Goal: Transaction & Acquisition: Book appointment/travel/reservation

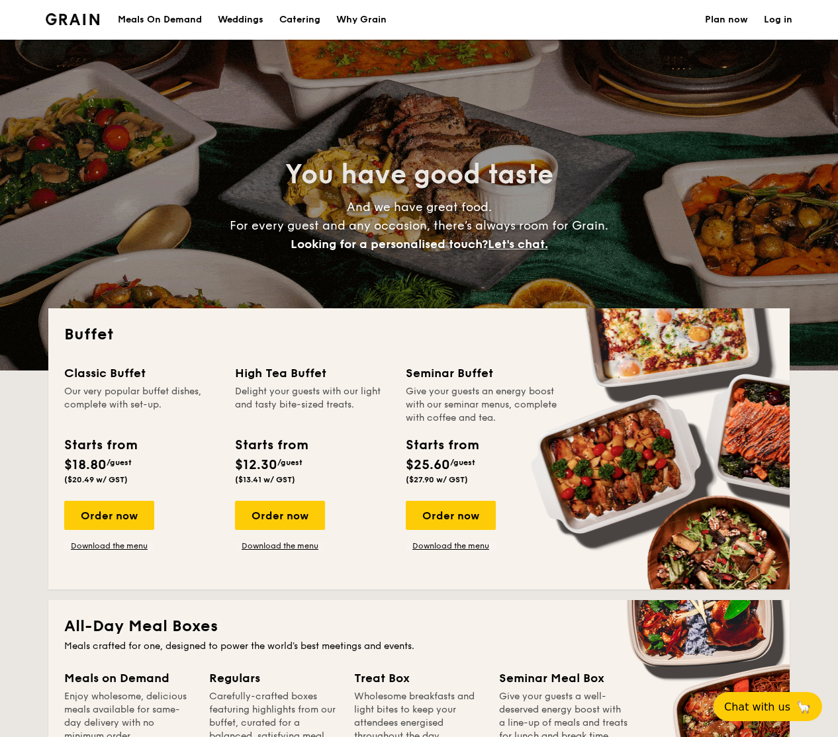
select select
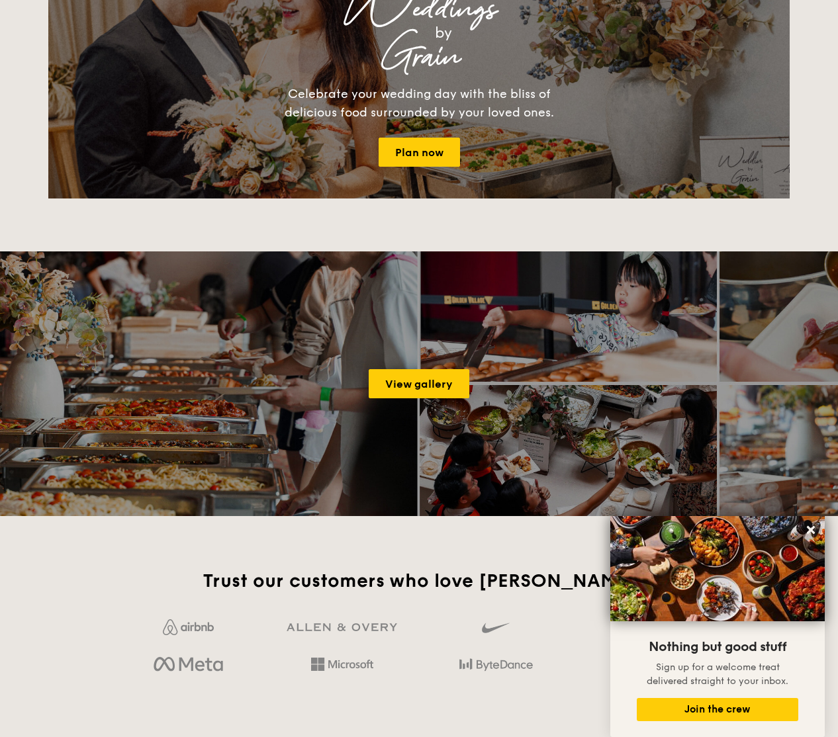
scroll to position [1529, 0]
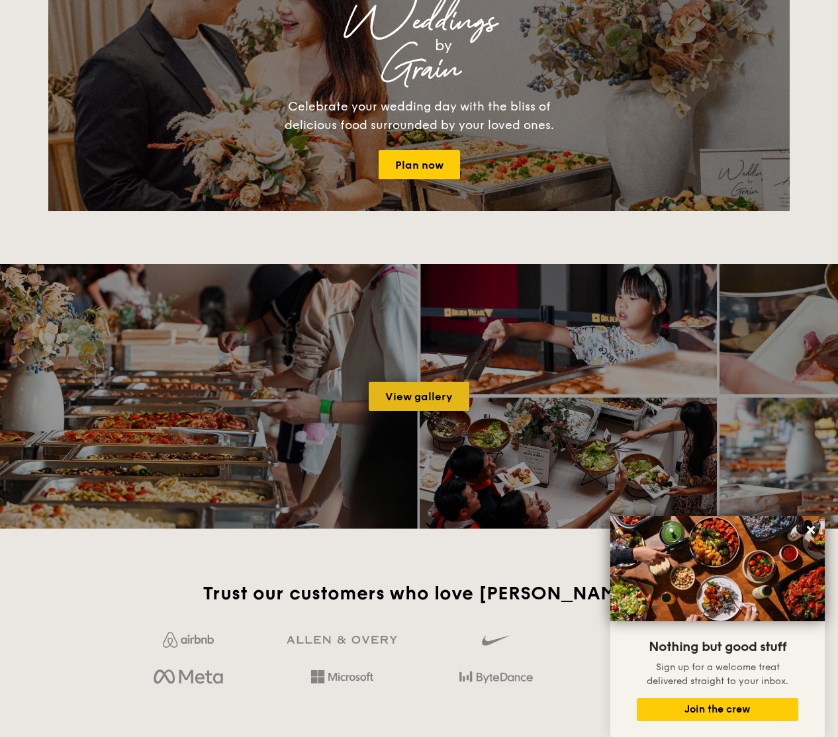
click at [396, 387] on link "View gallery" at bounding box center [419, 396] width 101 height 29
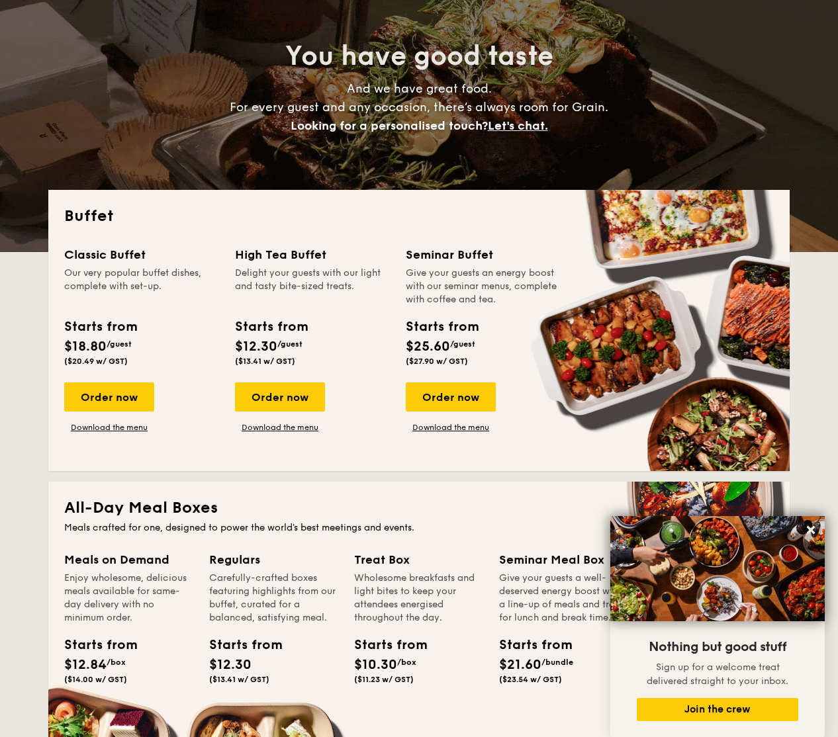
scroll to position [113, 0]
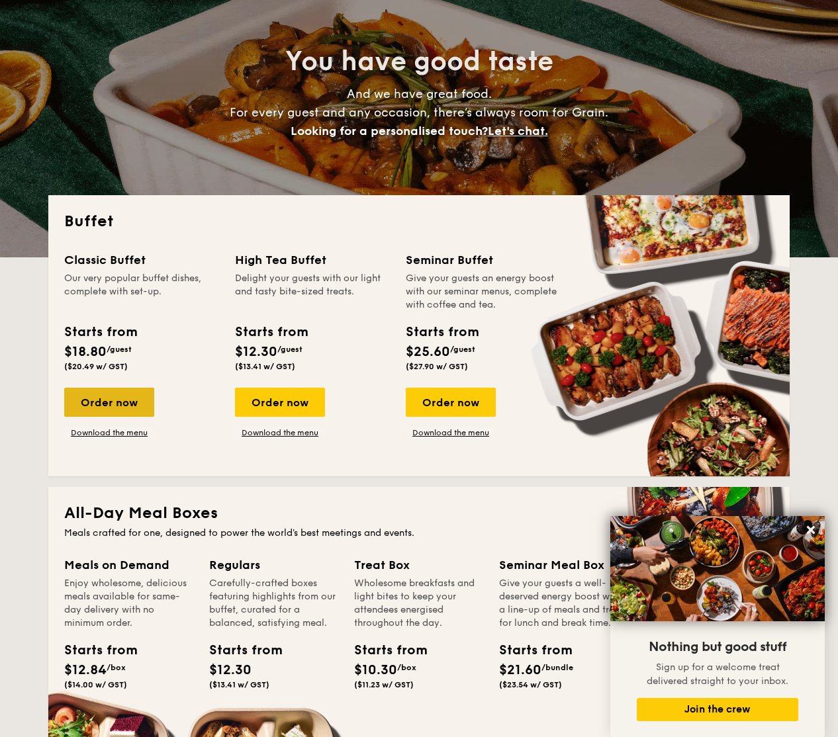
click at [110, 406] on div "Order now" at bounding box center [109, 402] width 90 height 29
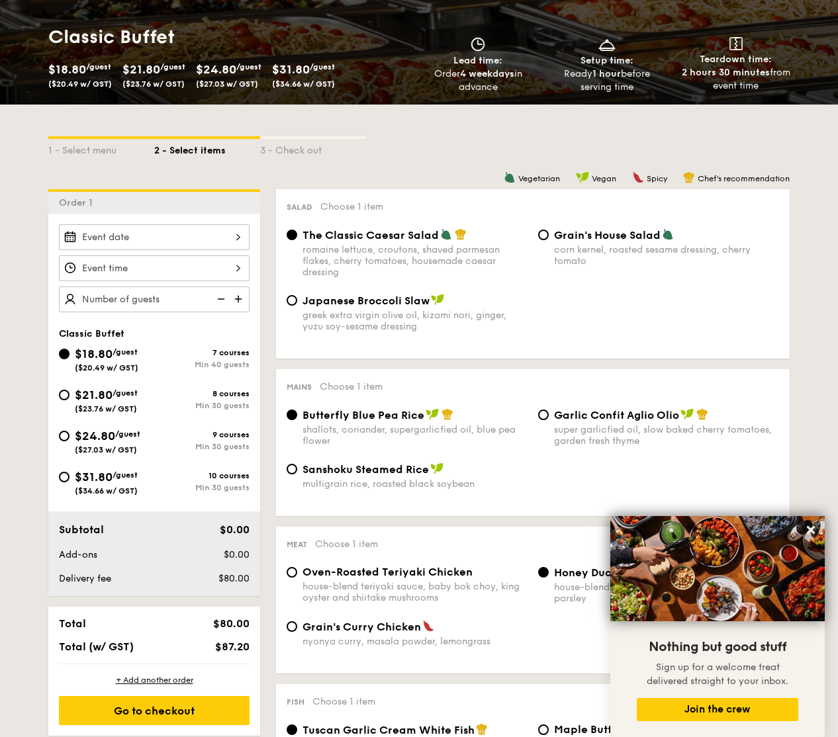
scroll to position [191, 0]
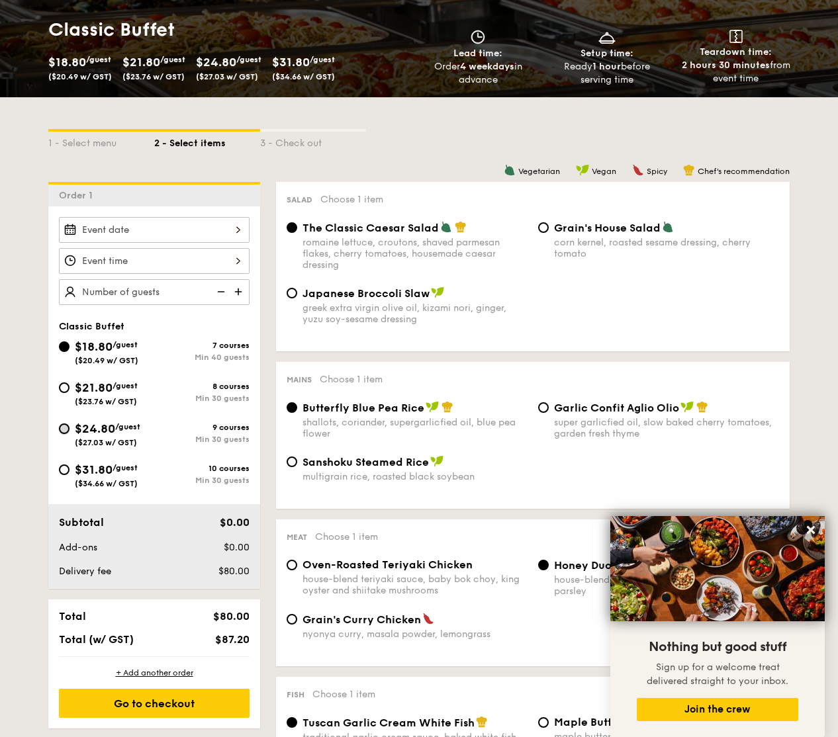
click at [66, 429] on input "$24.80 /guest ($27.03 w/ GST) 9 courses Min 30 guests" at bounding box center [64, 428] width 11 height 11
radio input "true"
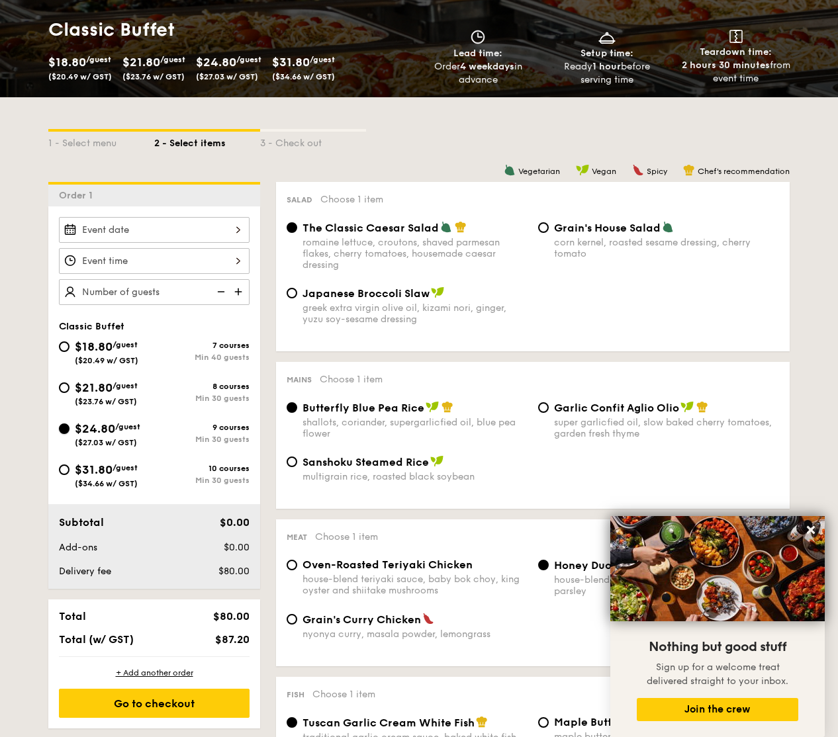
radio input "true"
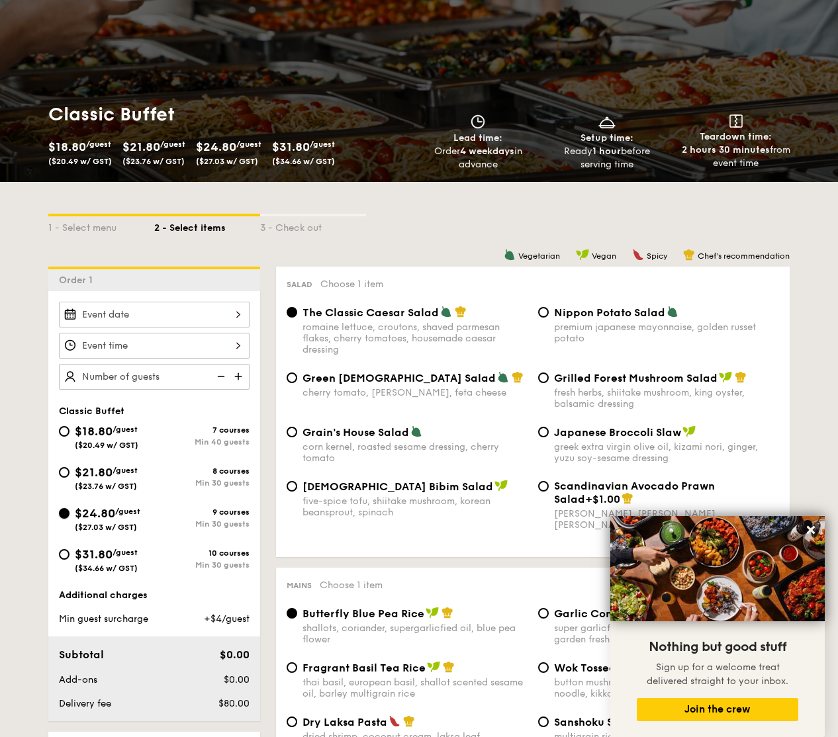
scroll to position [0, 0]
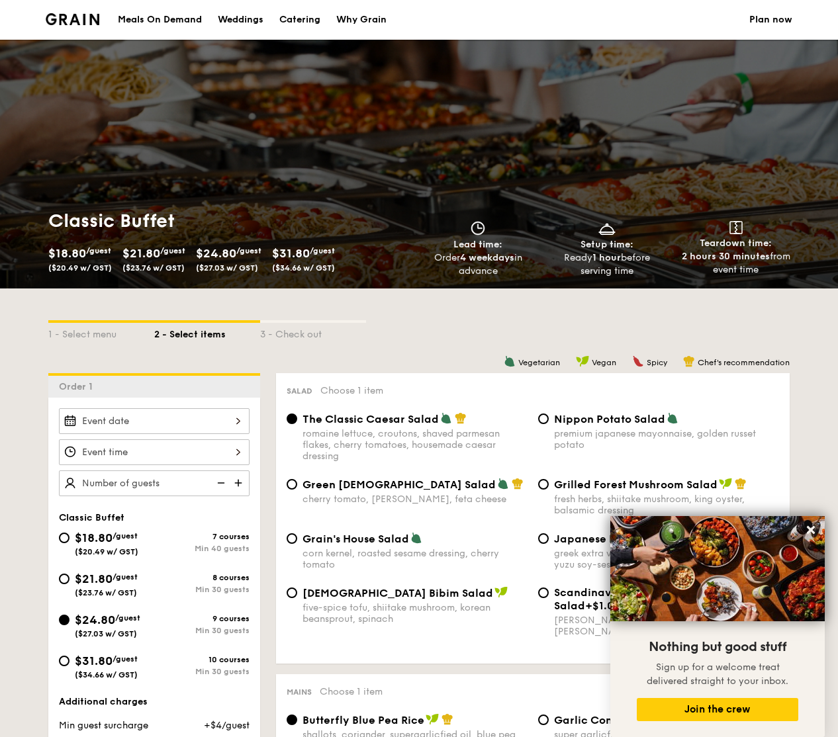
select select
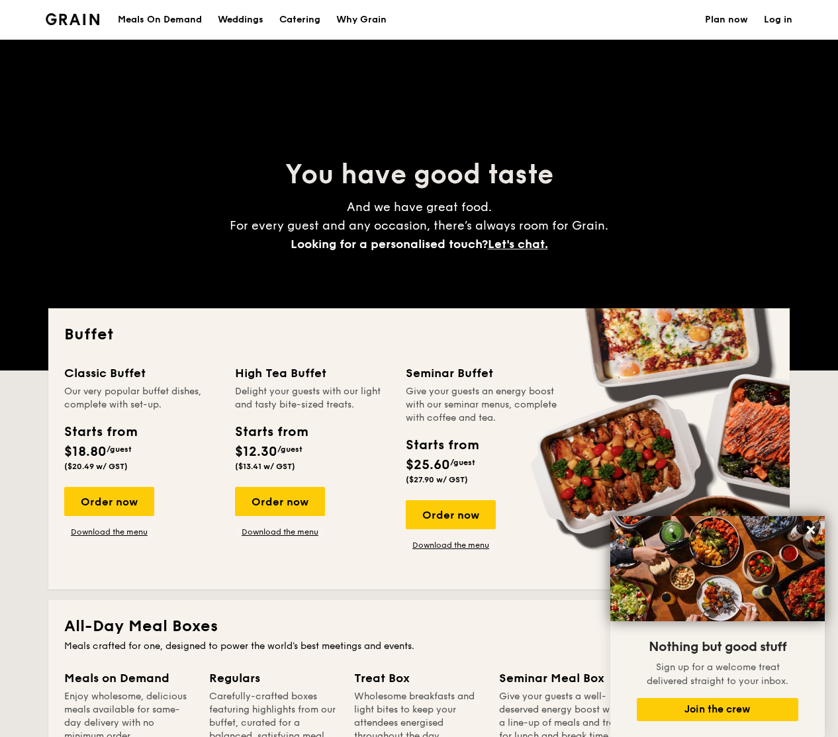
scroll to position [113, 0]
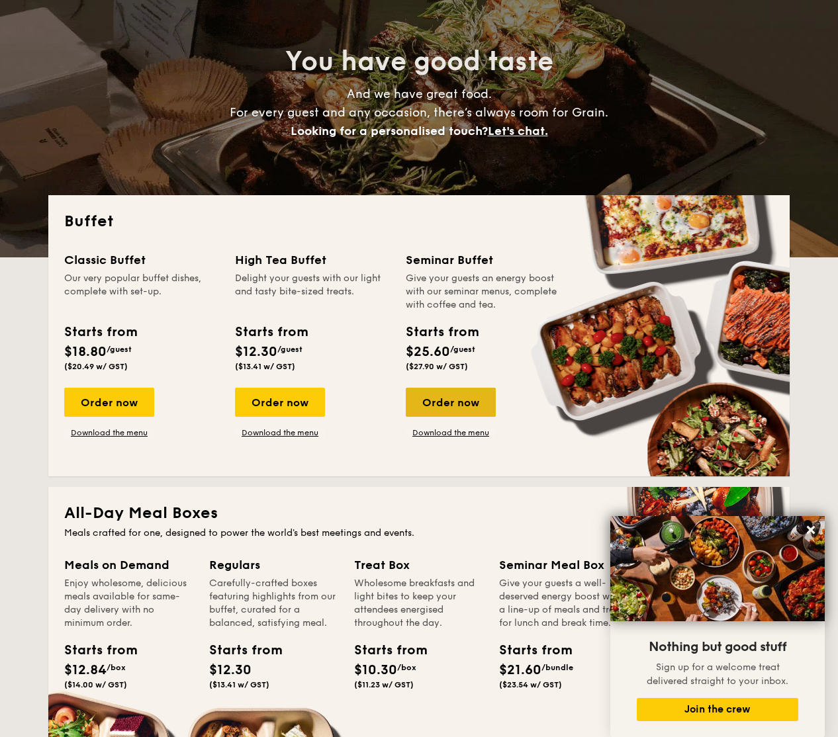
click at [431, 394] on div "Order now" at bounding box center [451, 402] width 90 height 29
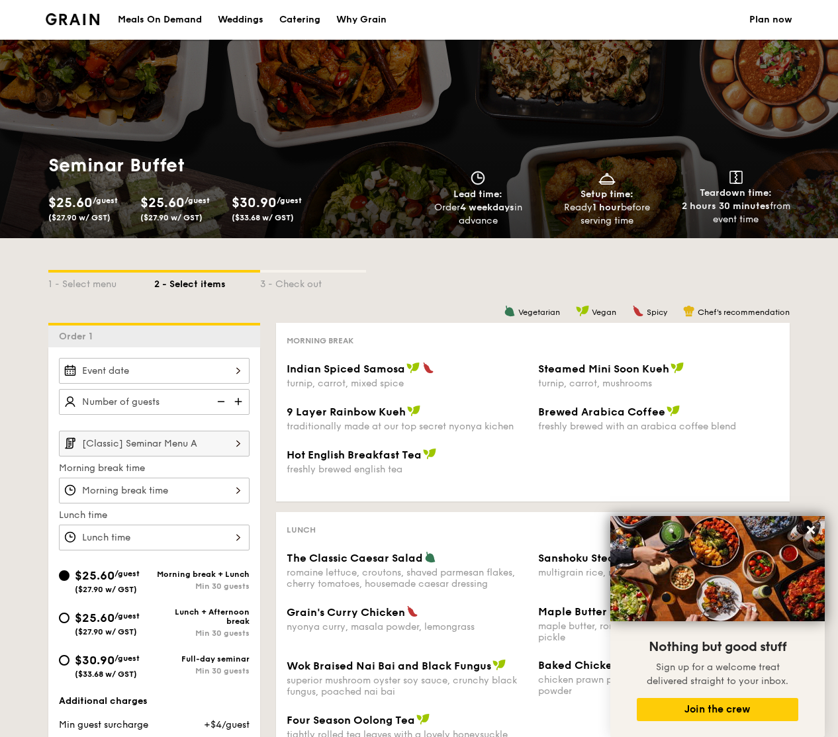
scroll to position [113, 0]
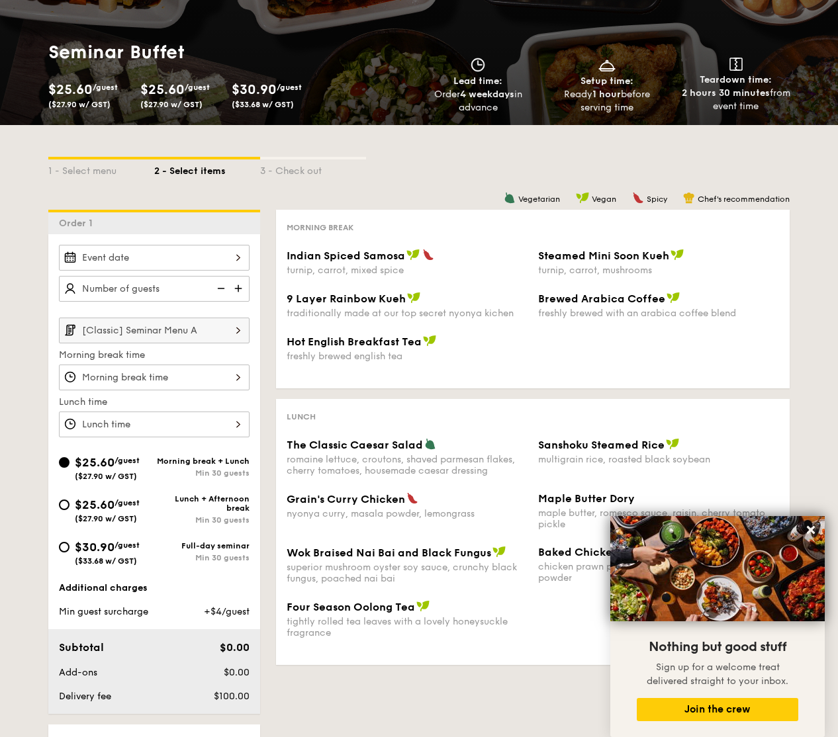
select select
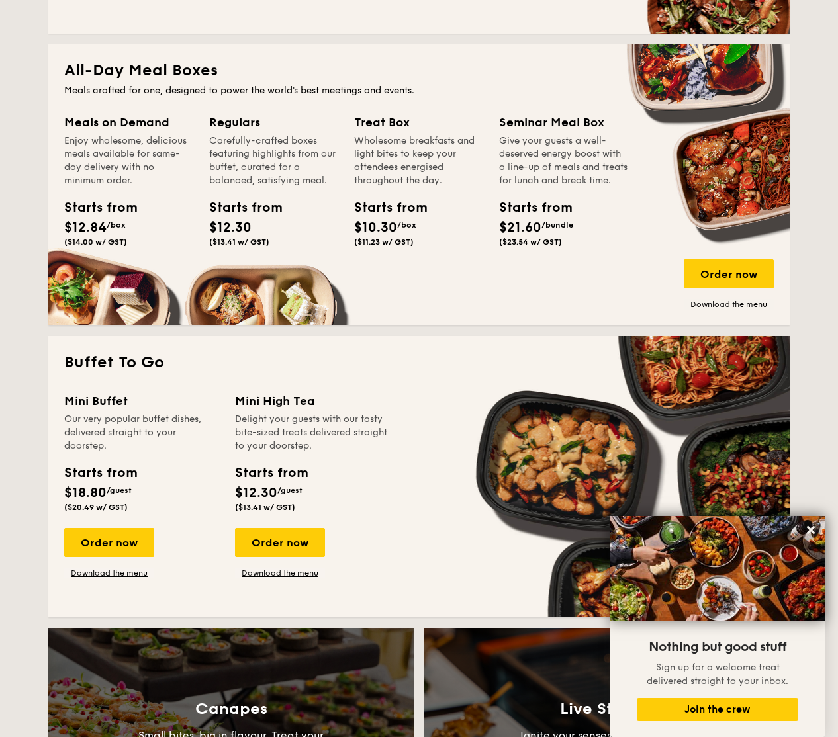
scroll to position [569, 0]
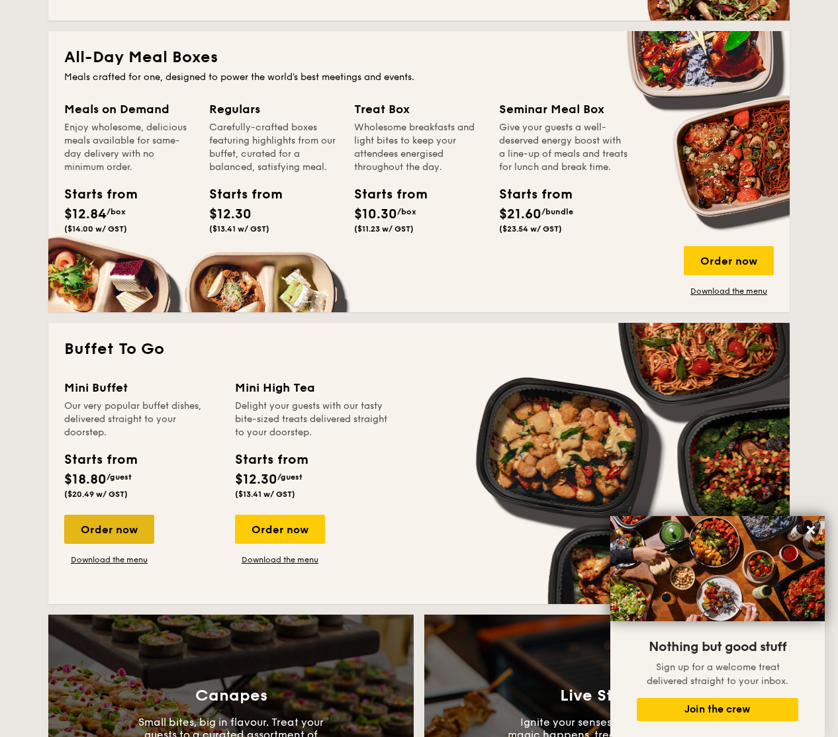
click at [104, 531] on div "Order now" at bounding box center [109, 529] width 90 height 29
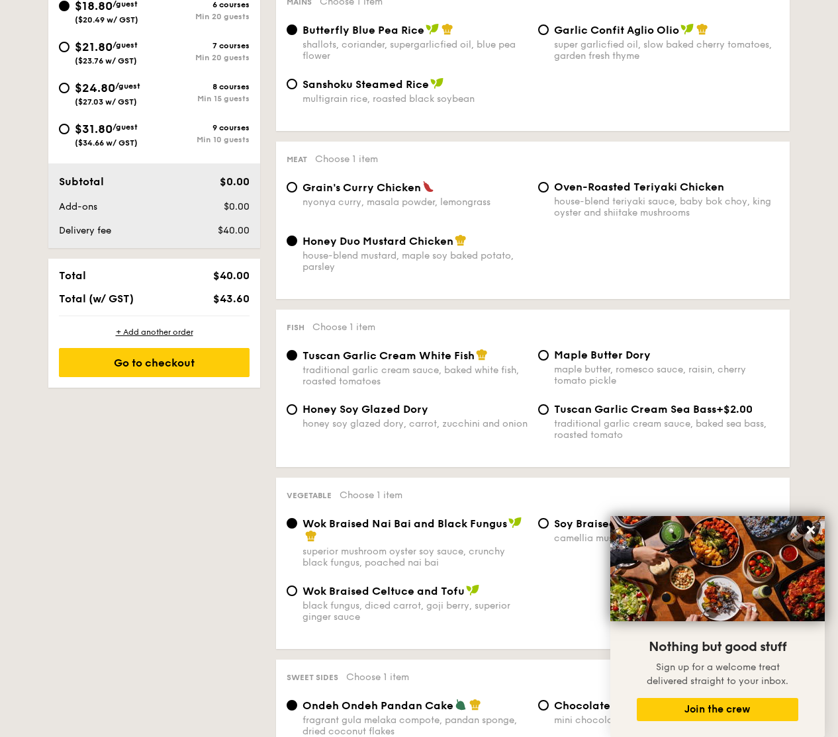
scroll to position [1724, 0]
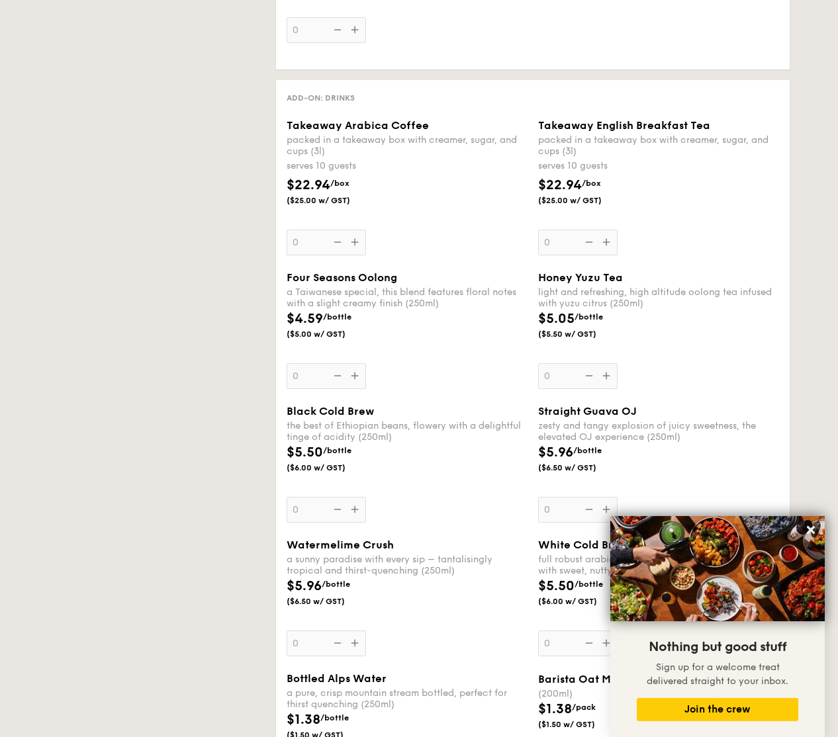
select select
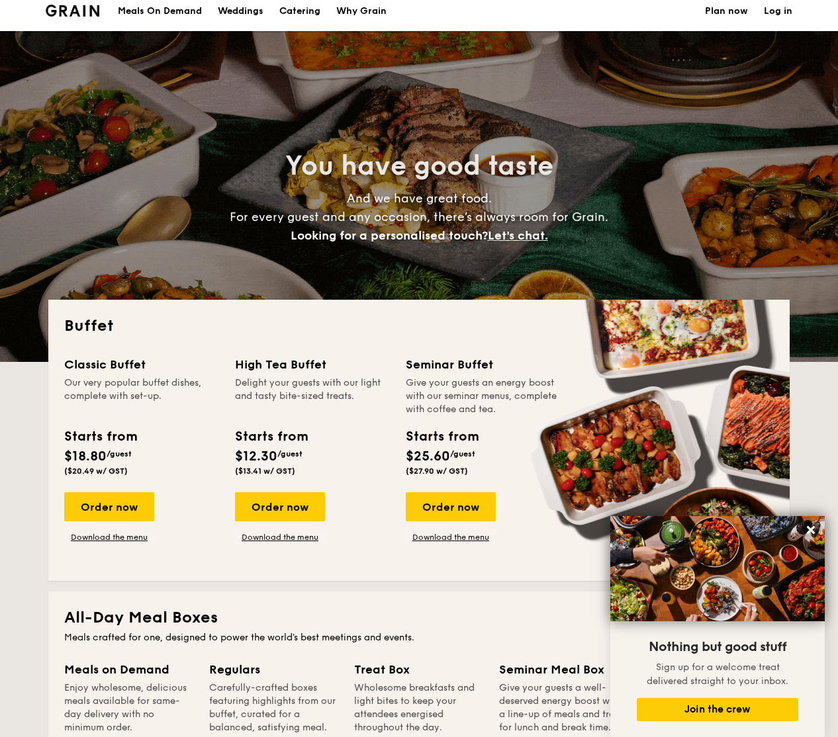
scroll to position [11, 0]
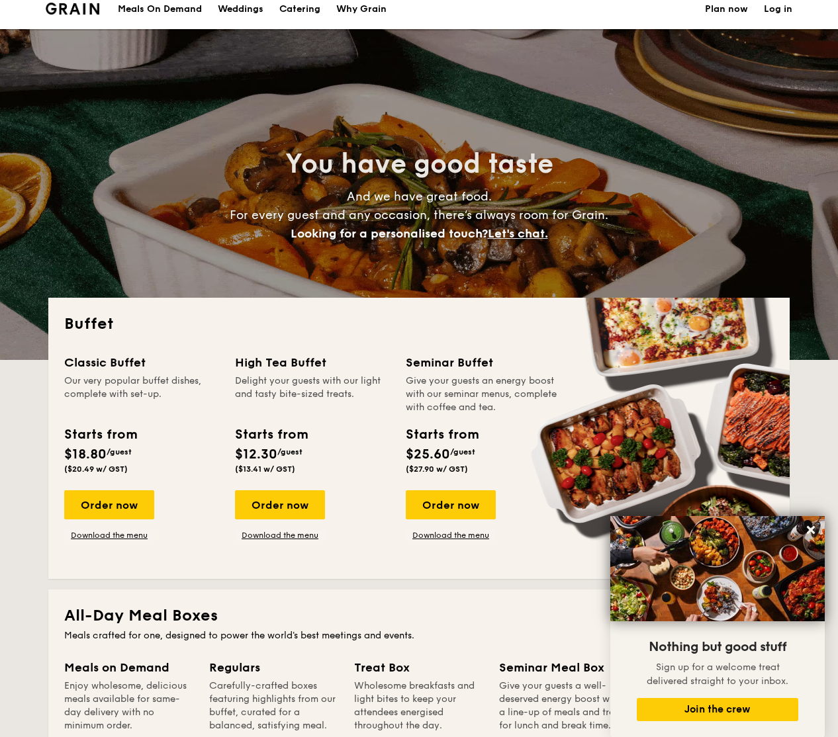
click at [300, 8] on h1 "Catering" at bounding box center [299, 9] width 41 height 40
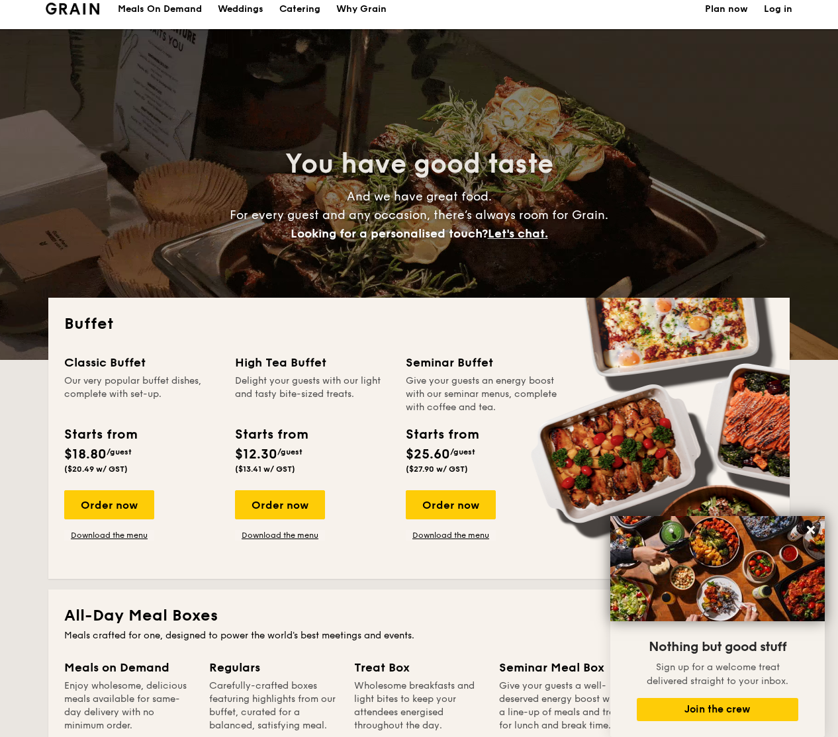
click at [356, 7] on div "Why Grain" at bounding box center [361, 9] width 50 height 40
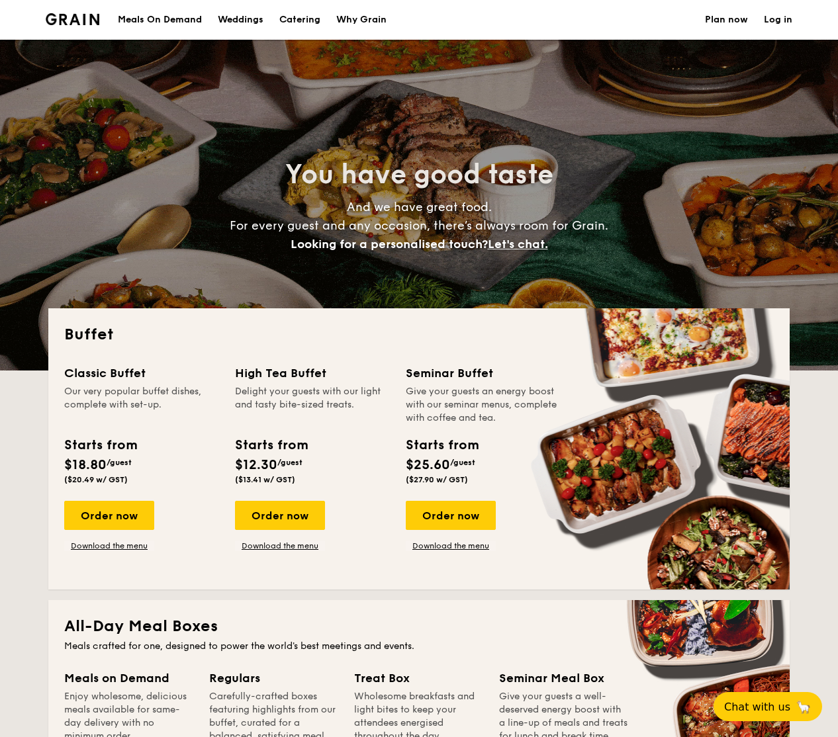
select select
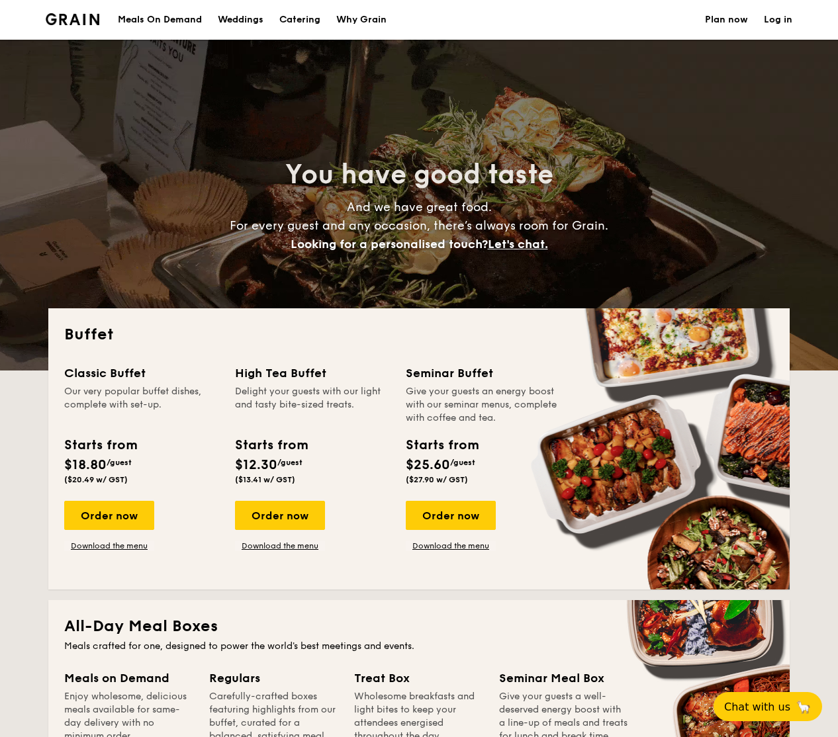
scroll to position [6, 0]
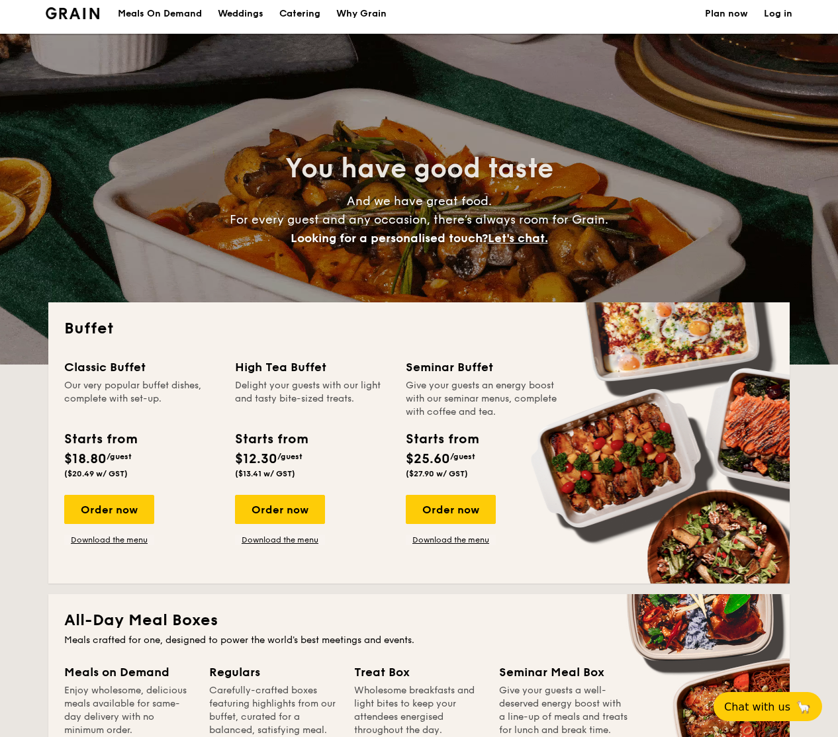
click at [152, 13] on div "Meals On Demand" at bounding box center [160, 14] width 84 height 40
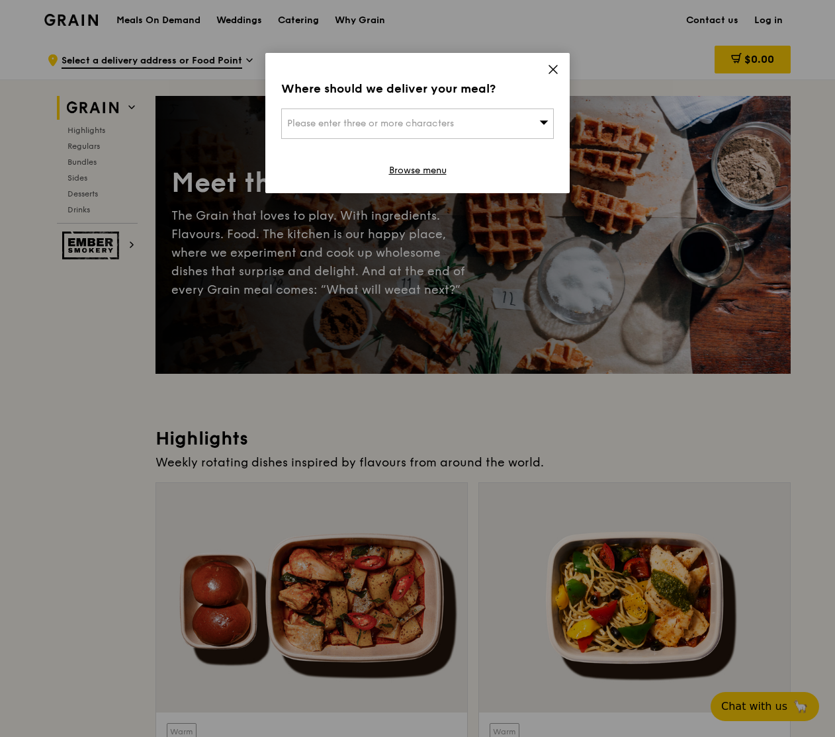
click at [552, 68] on icon at bounding box center [553, 70] width 8 height 8
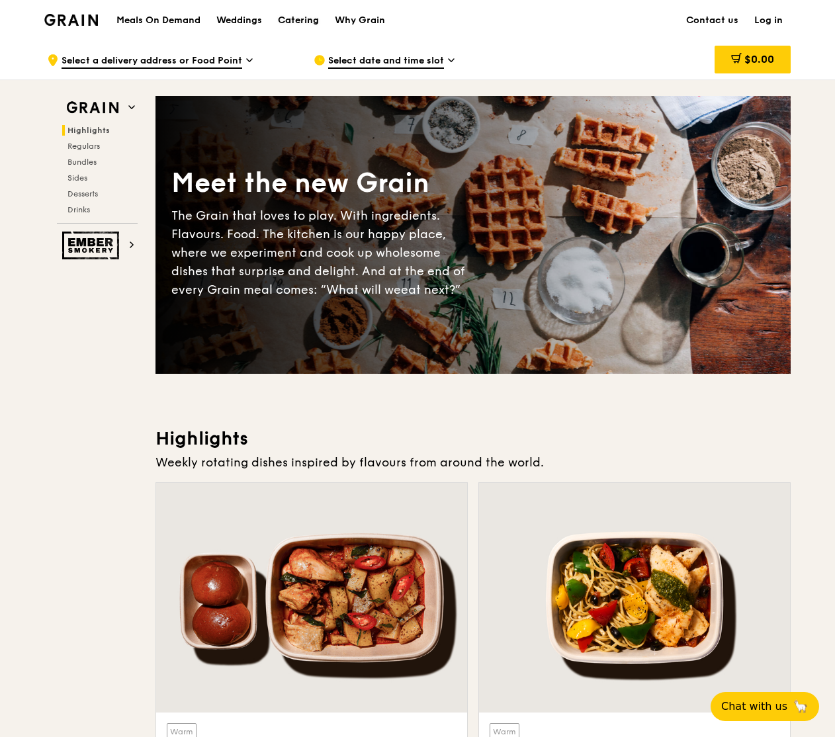
click at [304, 20] on div "Catering" at bounding box center [298, 21] width 41 height 40
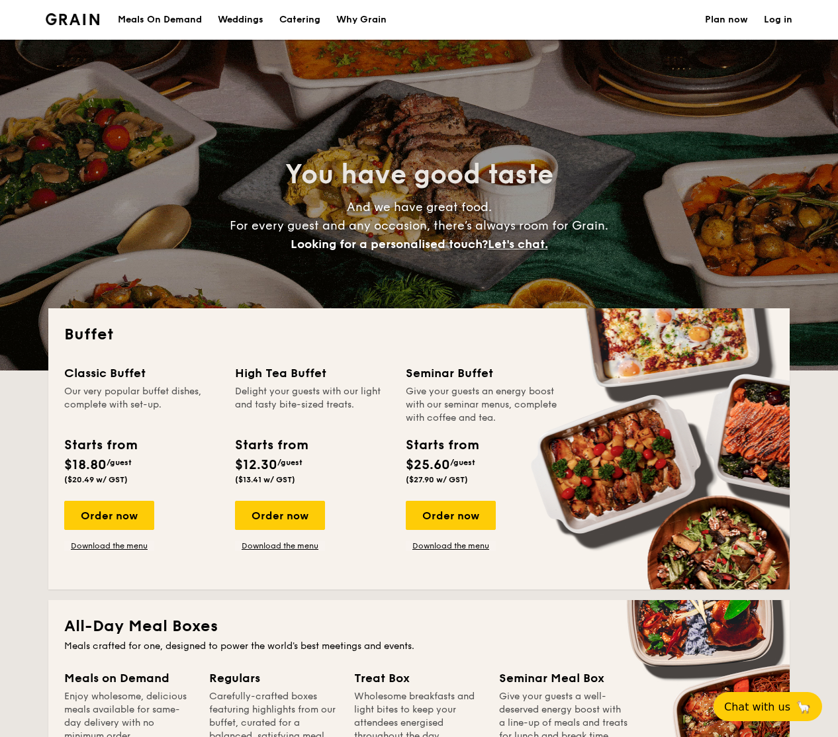
select select
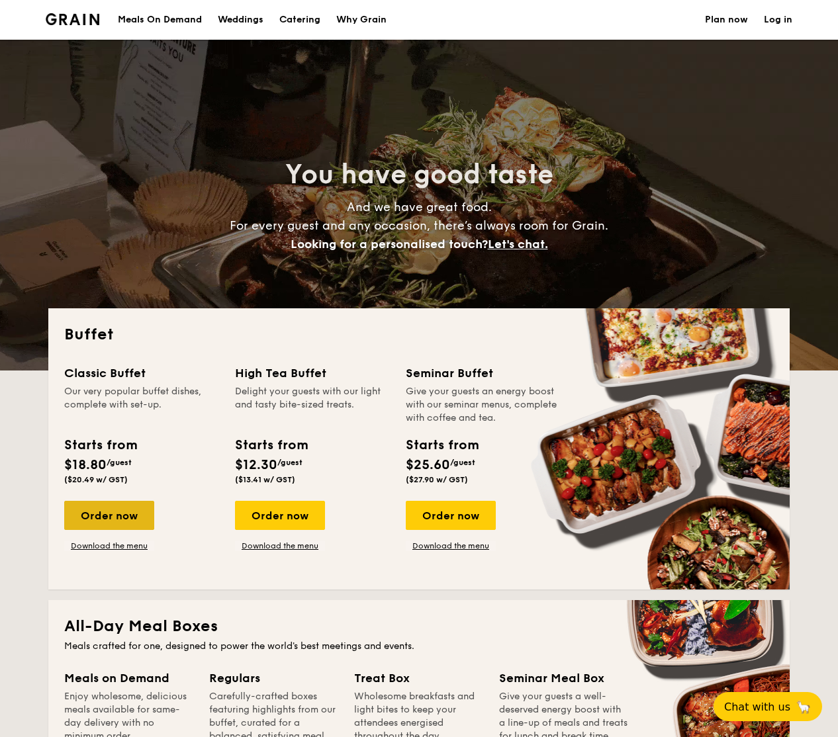
scroll to position [6, 0]
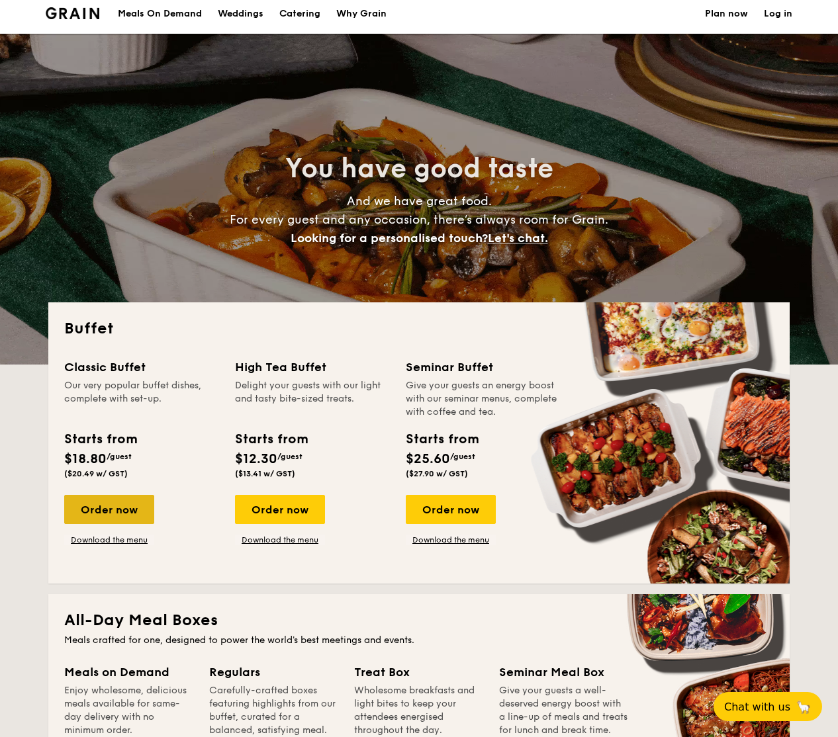
click at [101, 519] on div "Order now" at bounding box center [109, 509] width 90 height 29
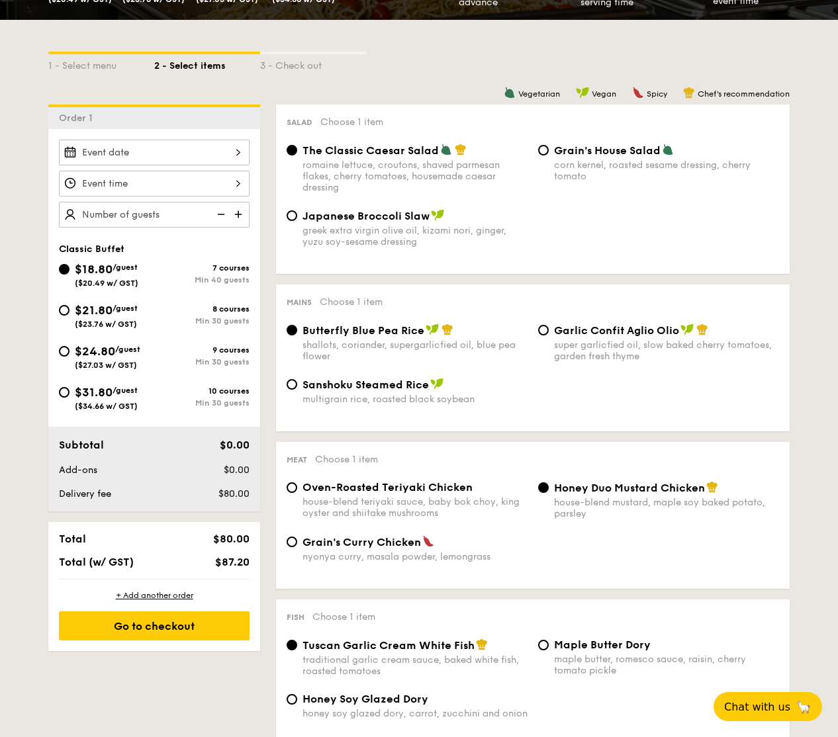
scroll to position [280, 0]
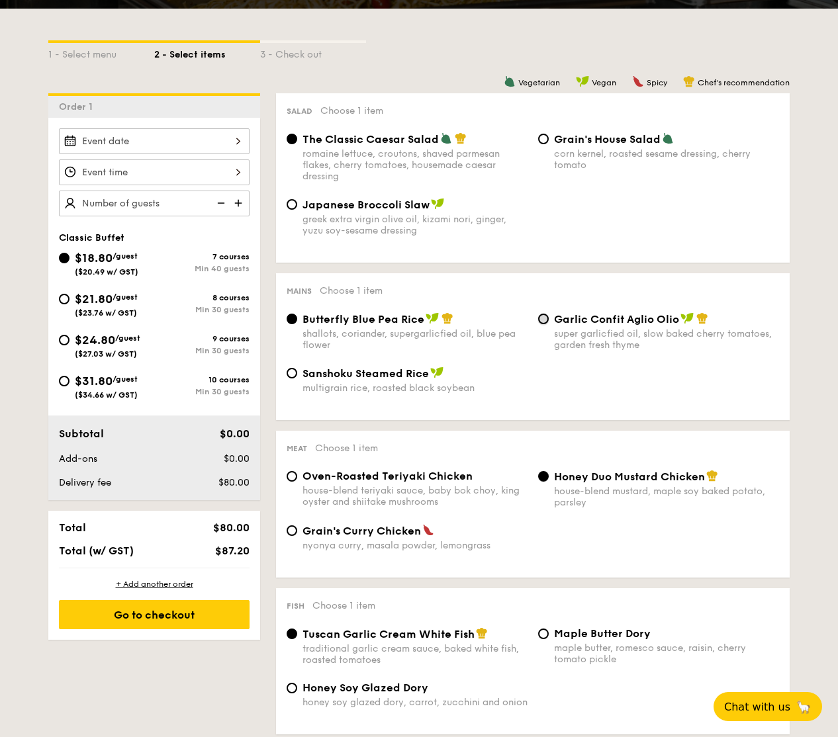
click at [542, 320] on input "Garlic Confit Aglio Olio super garlicfied oil, slow baked cherry tomatoes, gard…" at bounding box center [543, 319] width 11 height 11
radio input "true"
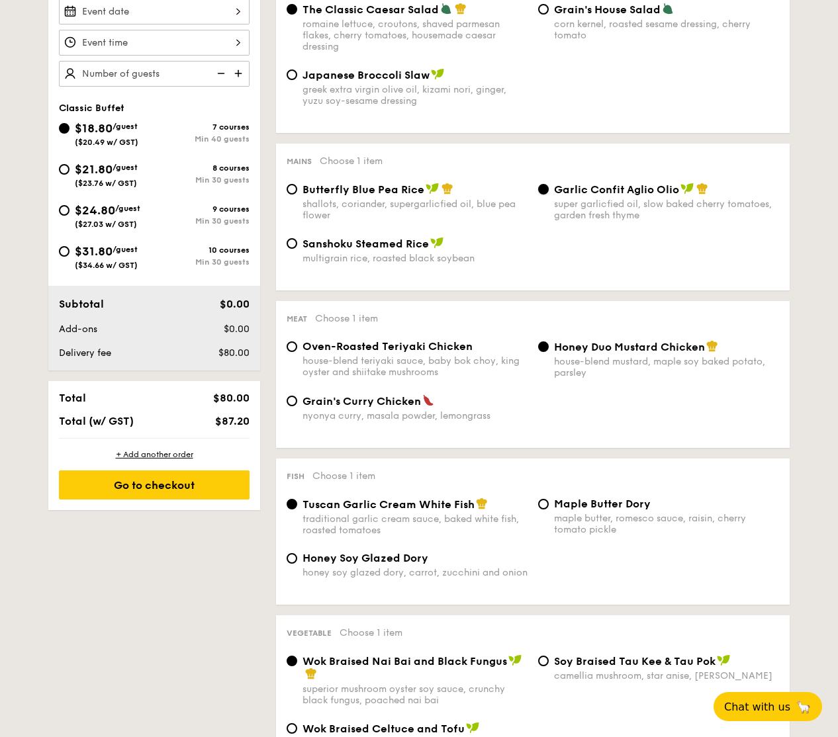
scroll to position [416, 0]
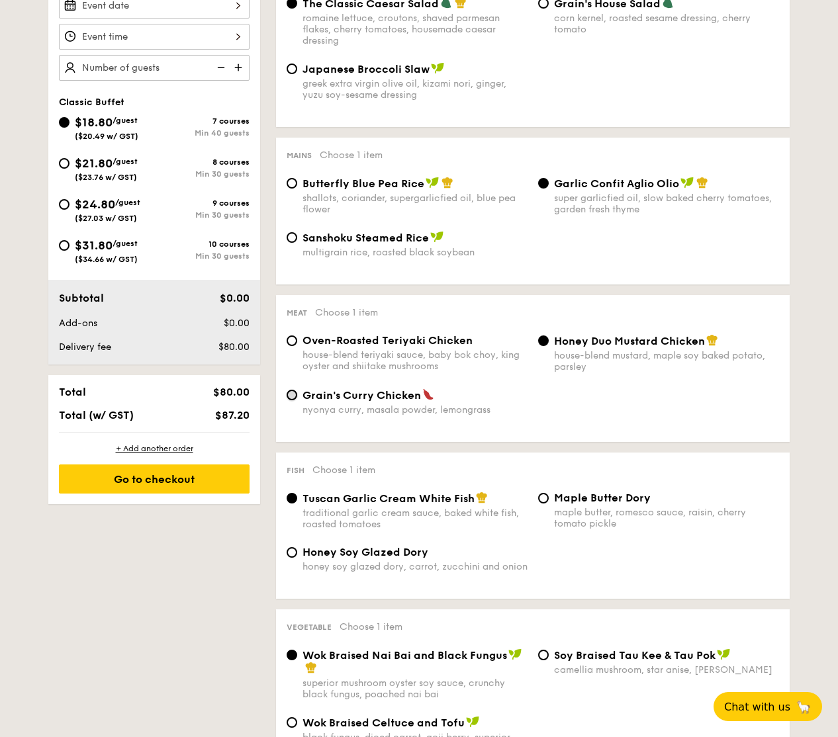
click at [291, 398] on input "Grain's Curry Chicken nyonya curry, masala powder, lemongrass" at bounding box center [292, 395] width 11 height 11
radio input "true"
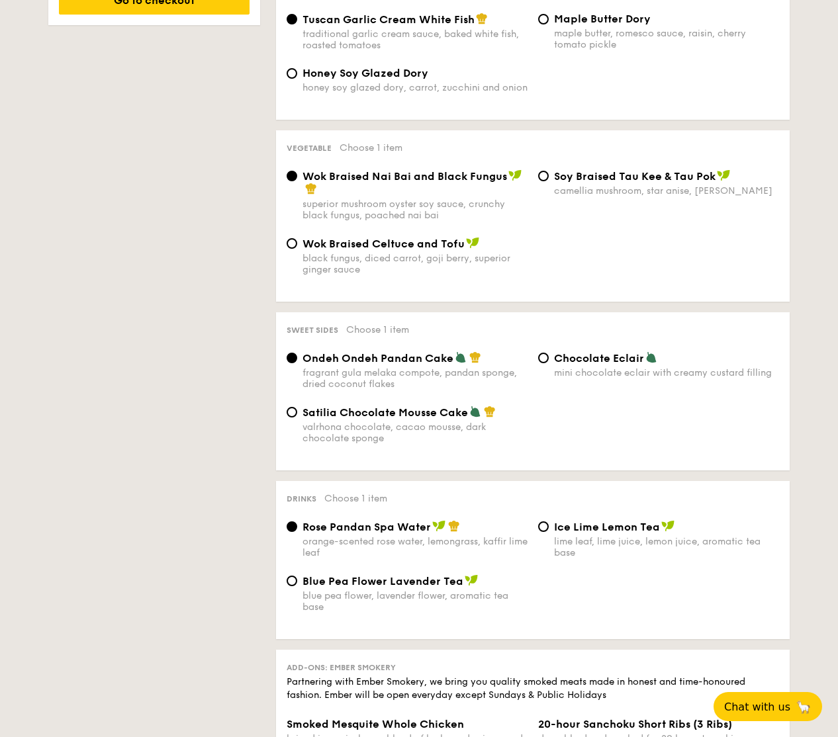
scroll to position [903, 0]
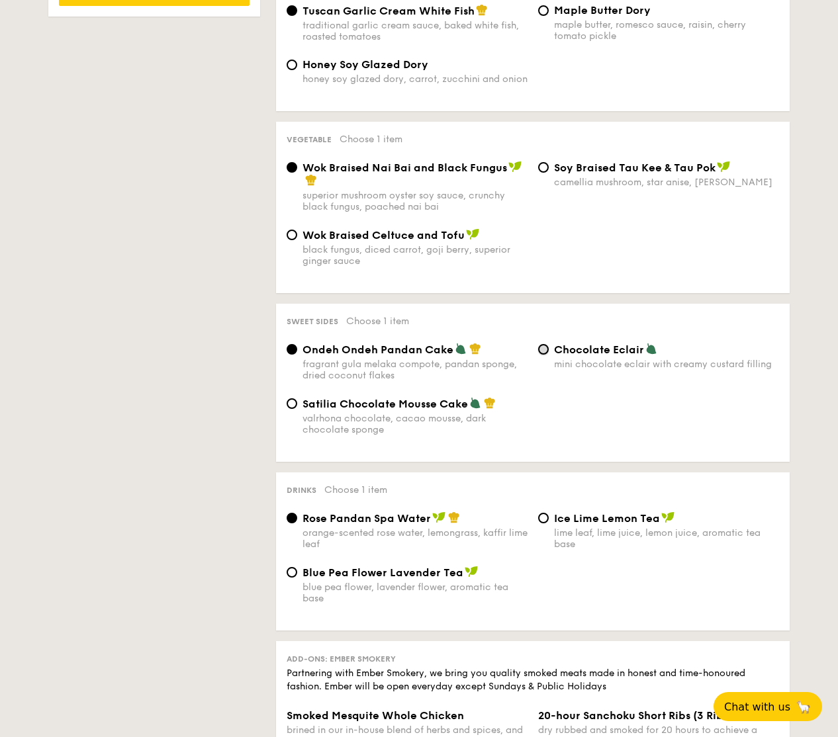
click at [541, 354] on input "Chocolate Eclair mini chocolate eclair with creamy custard filling" at bounding box center [543, 349] width 11 height 11
radio input "true"
click at [292, 408] on input "Satilia Chocolate Mousse Cake valrhona chocolate, cacao mousse, dark chocolate …" at bounding box center [292, 403] width 11 height 11
radio input "true"
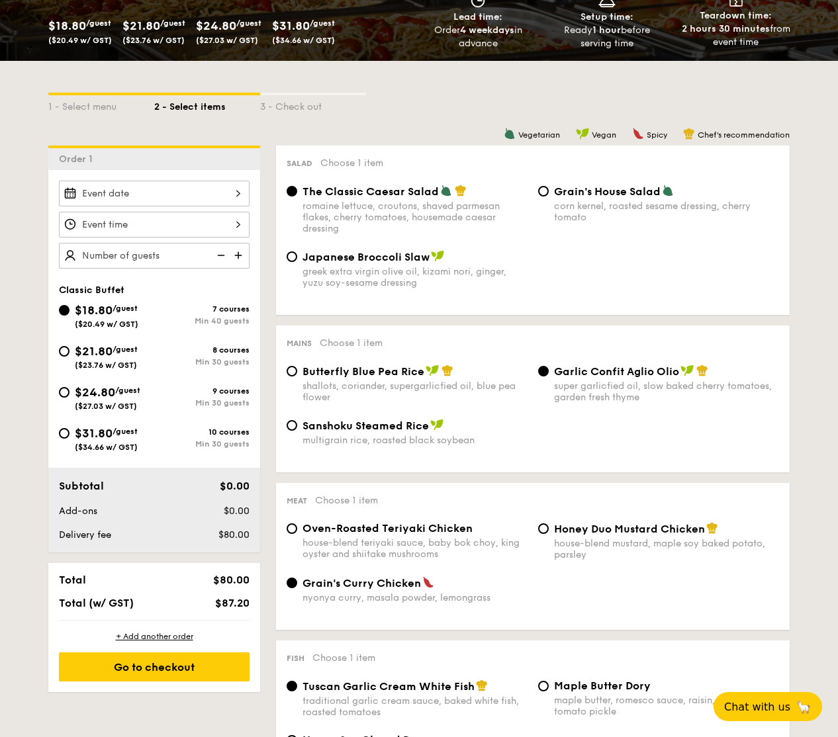
scroll to position [223, 0]
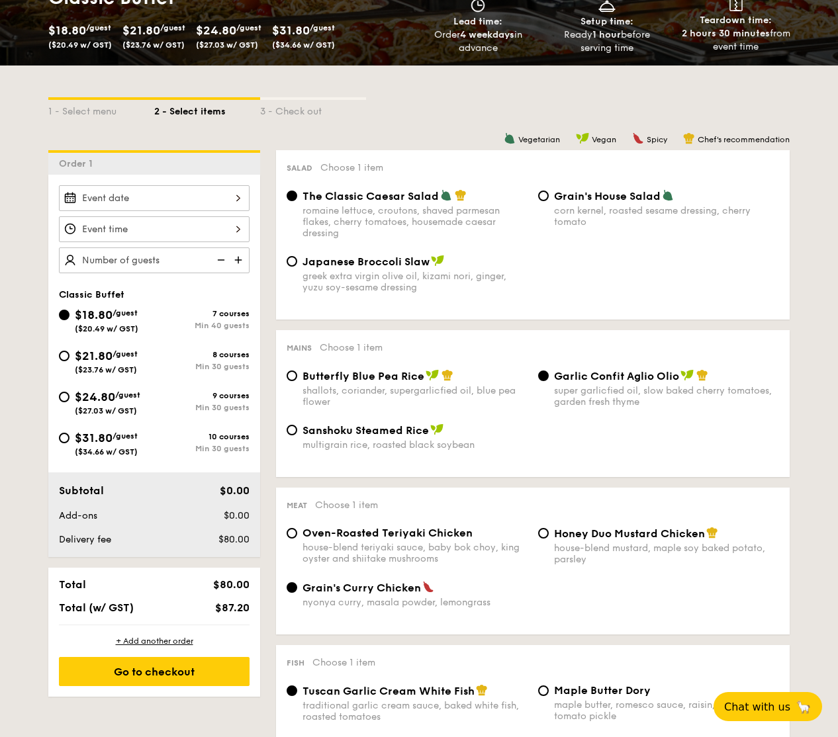
click at [238, 195] on div at bounding box center [154, 198] width 191 height 26
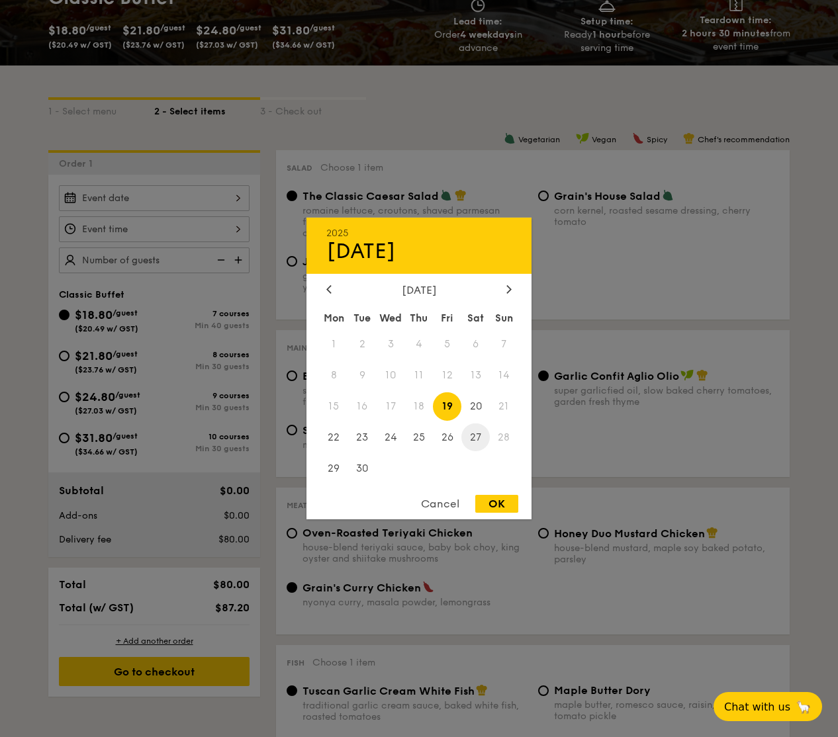
click at [475, 440] on span "27" at bounding box center [475, 437] width 28 height 28
click at [499, 502] on div "OK" at bounding box center [496, 504] width 43 height 18
type input "Sep 27, 2025"
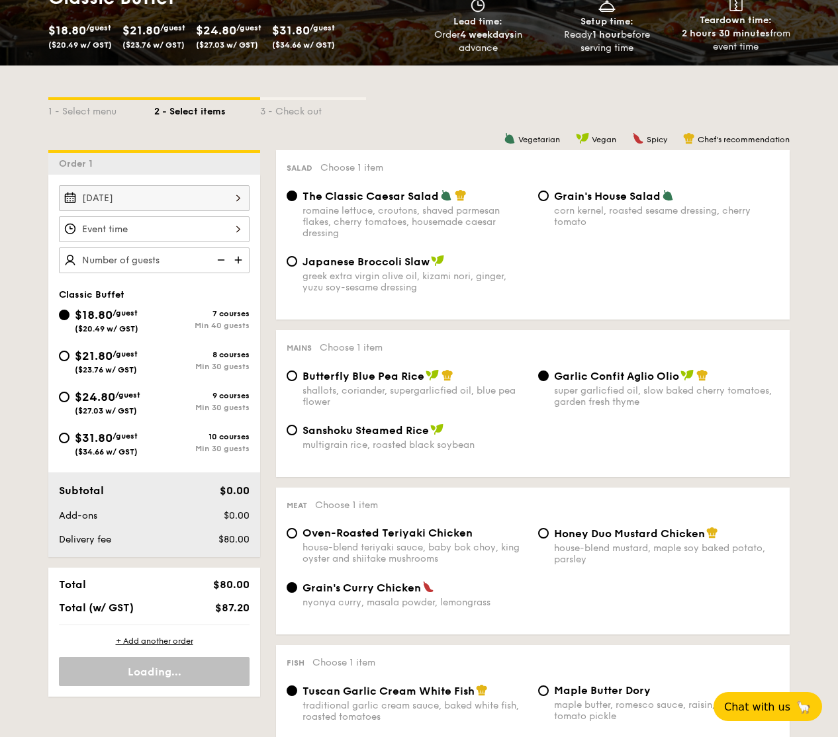
click at [116, 228] on div at bounding box center [154, 229] width 191 height 26
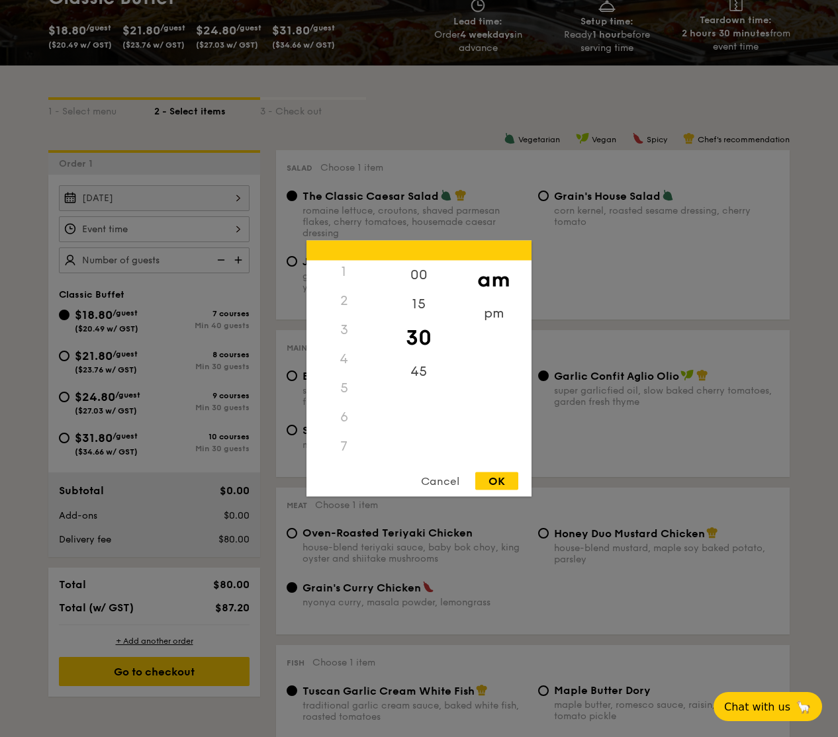
scroll to position [0, 0]
click at [343, 390] on div "4" at bounding box center [343, 391] width 75 height 29
click at [485, 318] on div "pm" at bounding box center [493, 318] width 75 height 38
click at [344, 427] on div "5" at bounding box center [343, 425] width 75 height 38
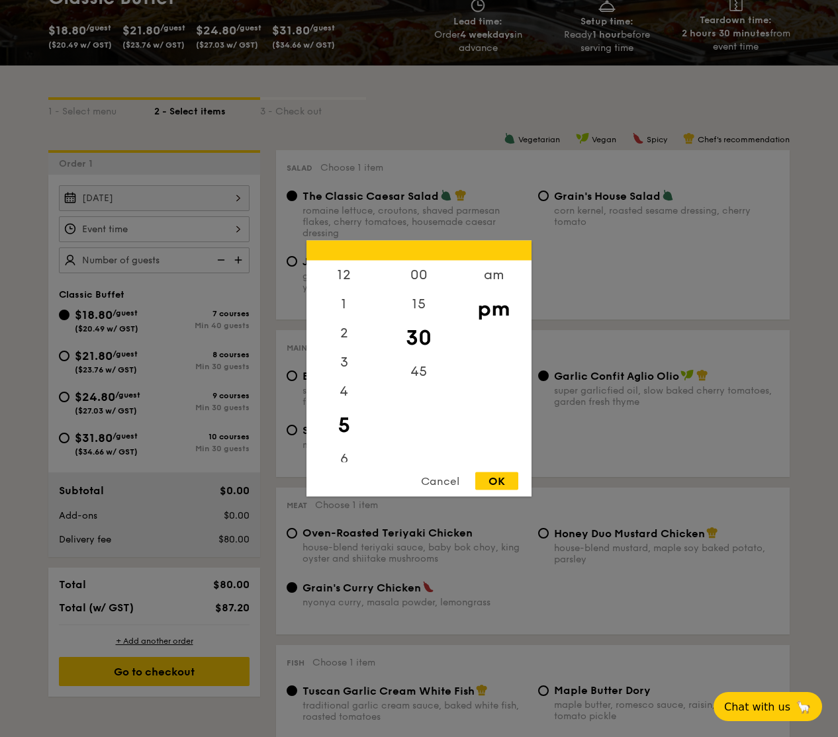
click at [488, 478] on div "OK" at bounding box center [496, 481] width 43 height 18
type input "5:30PM"
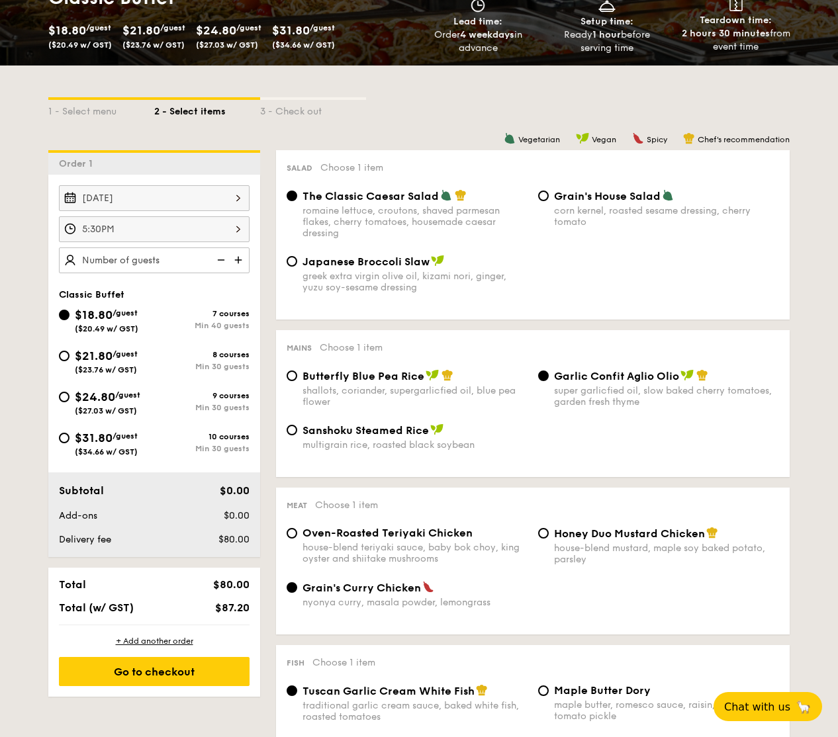
click at [238, 261] on img at bounding box center [240, 259] width 20 height 25
type input "40 guests"
click at [220, 260] on img at bounding box center [220, 259] width 20 height 25
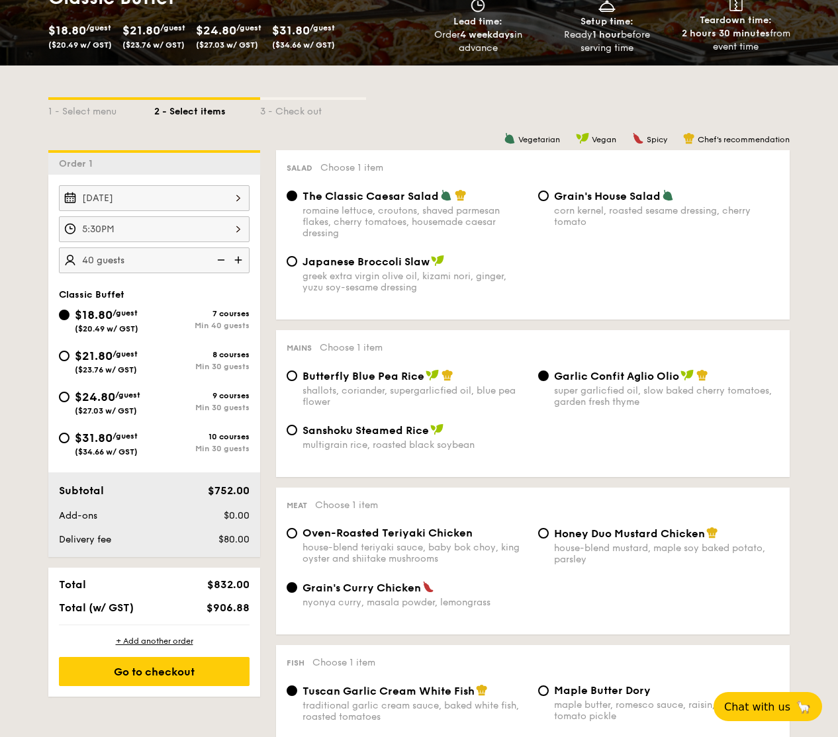
click at [220, 260] on img at bounding box center [220, 259] width 20 height 25
click at [69, 357] on input "$21.80 /guest ($23.76 w/ GST) 8 courses Min 30 guests" at bounding box center [64, 356] width 11 height 11
radio input "true"
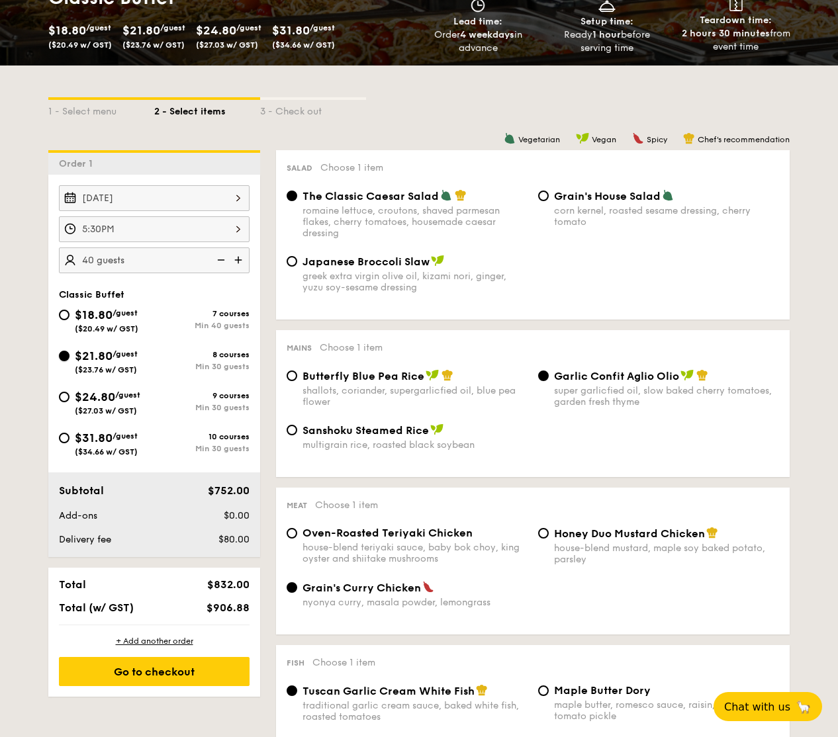
radio input "true"
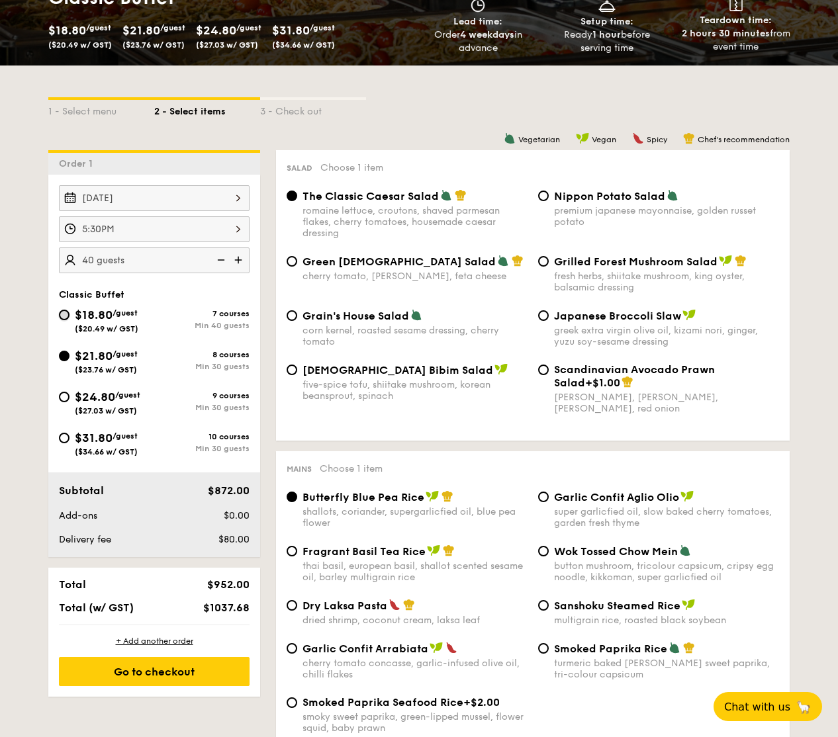
click at [65, 312] on input "$18.80 /guest ($20.49 w/ GST) 7 courses Min 40 guests" at bounding box center [64, 315] width 11 height 11
radio input "true"
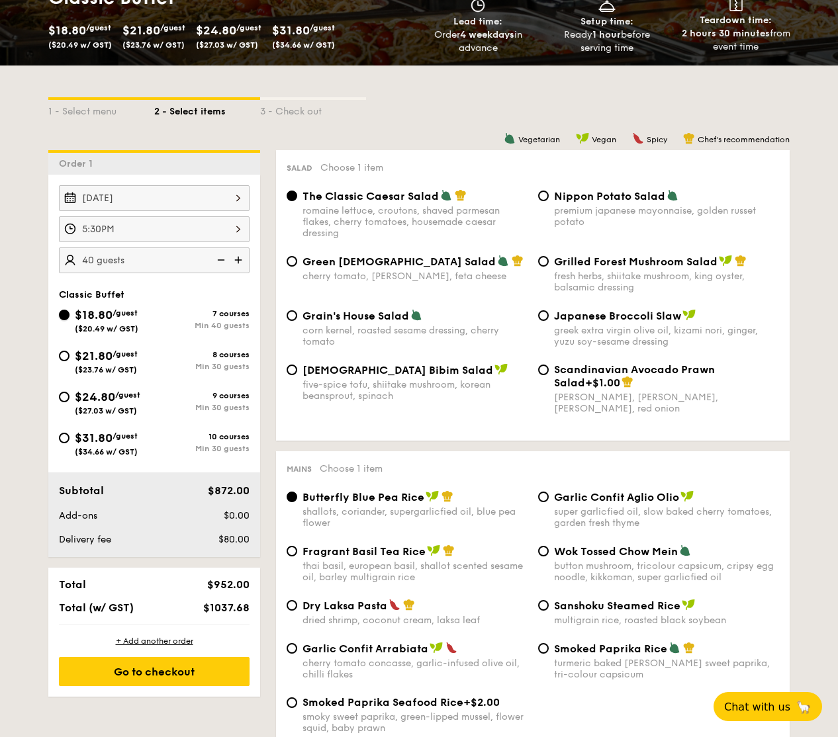
radio input "true"
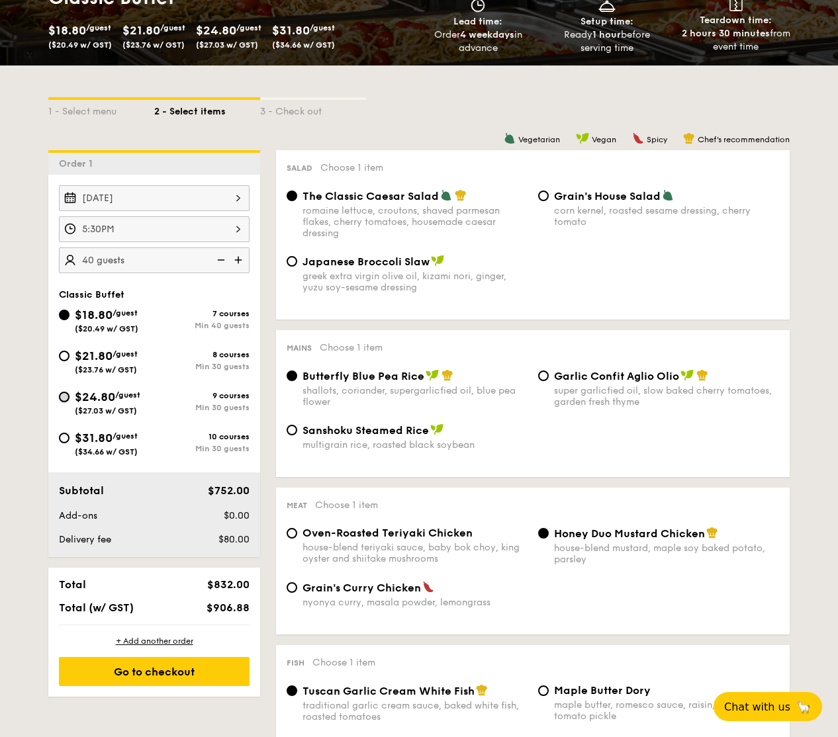
click at [65, 397] on input "$24.80 /guest ($27.03 w/ GST) 9 courses Min 30 guests" at bounding box center [64, 397] width 11 height 11
radio input "true"
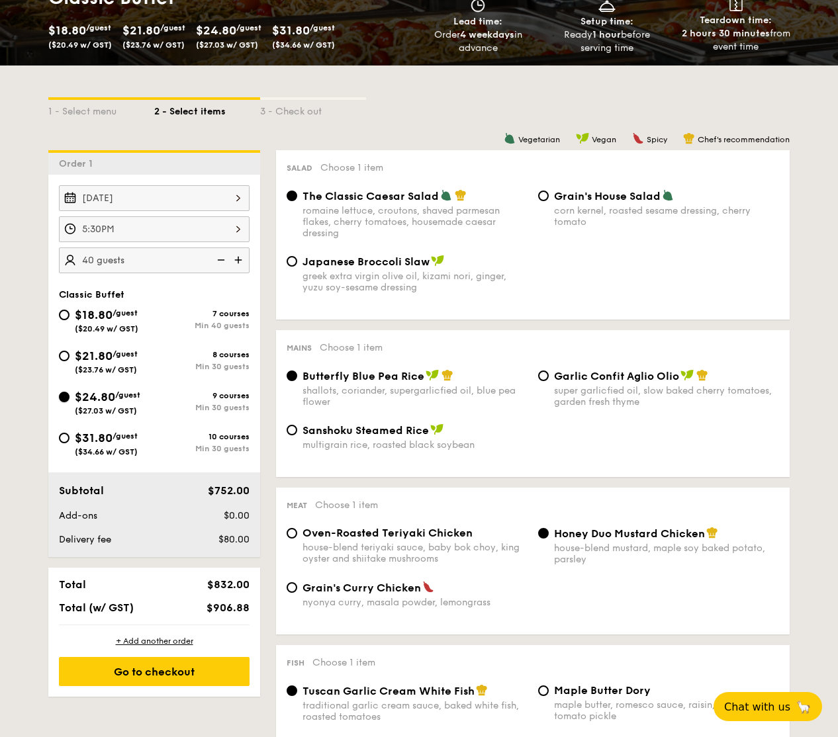
radio input "true"
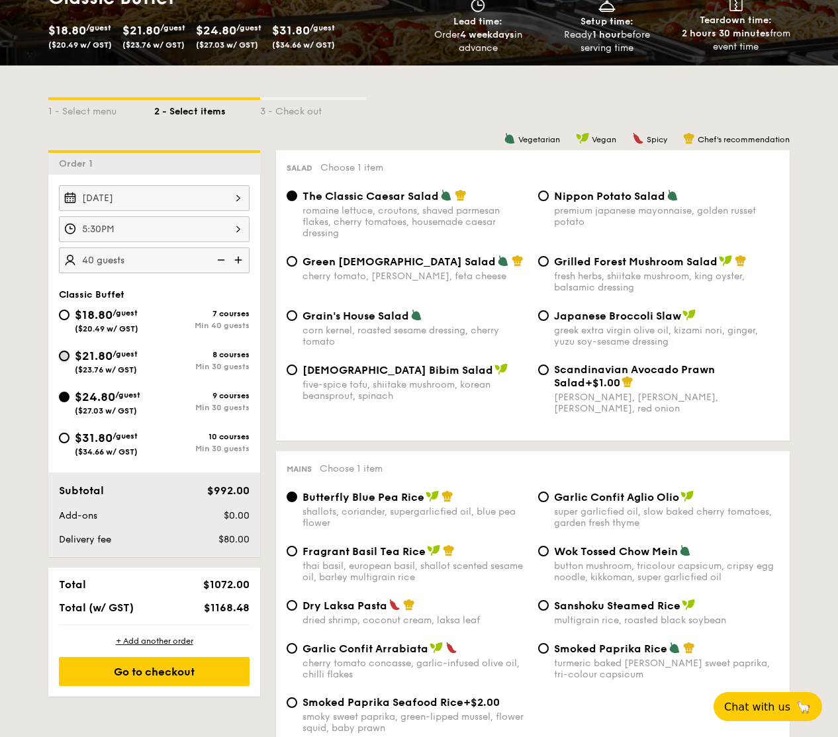
click at [66, 355] on input "$21.80 /guest ($23.76 w/ GST) 8 courses Min 30 guests" at bounding box center [64, 356] width 11 height 11
radio input "true"
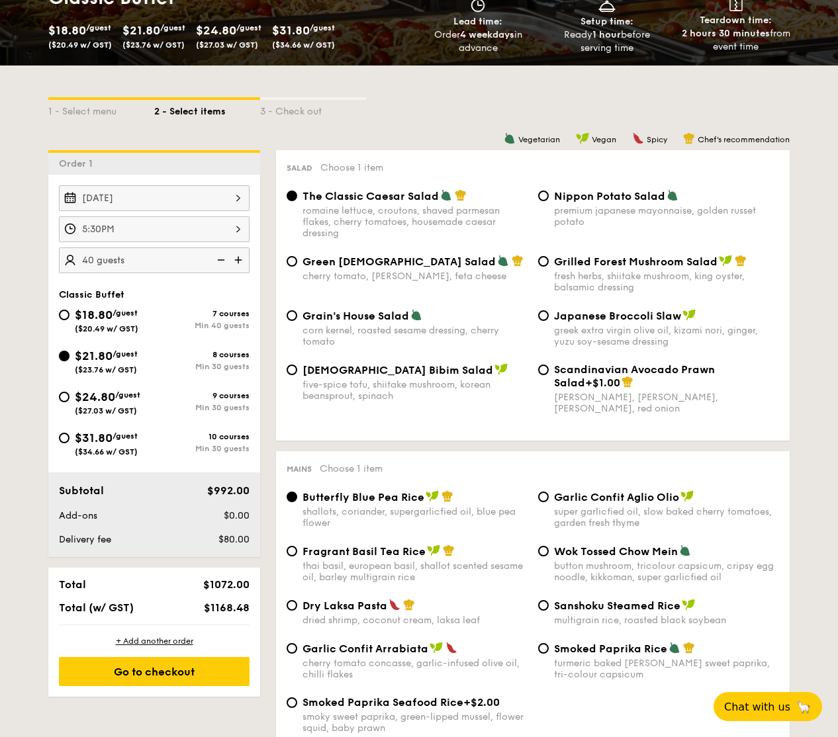
radio input "true"
click at [61, 398] on input "$24.80 /guest ($27.03 w/ GST) 9 courses Min 30 guests" at bounding box center [64, 397] width 11 height 11
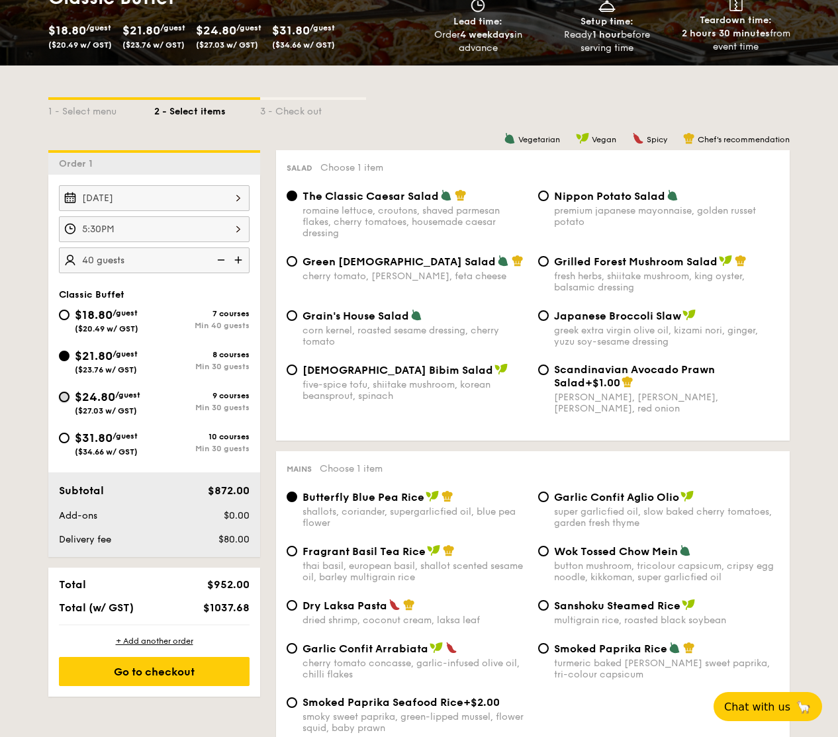
radio input "true"
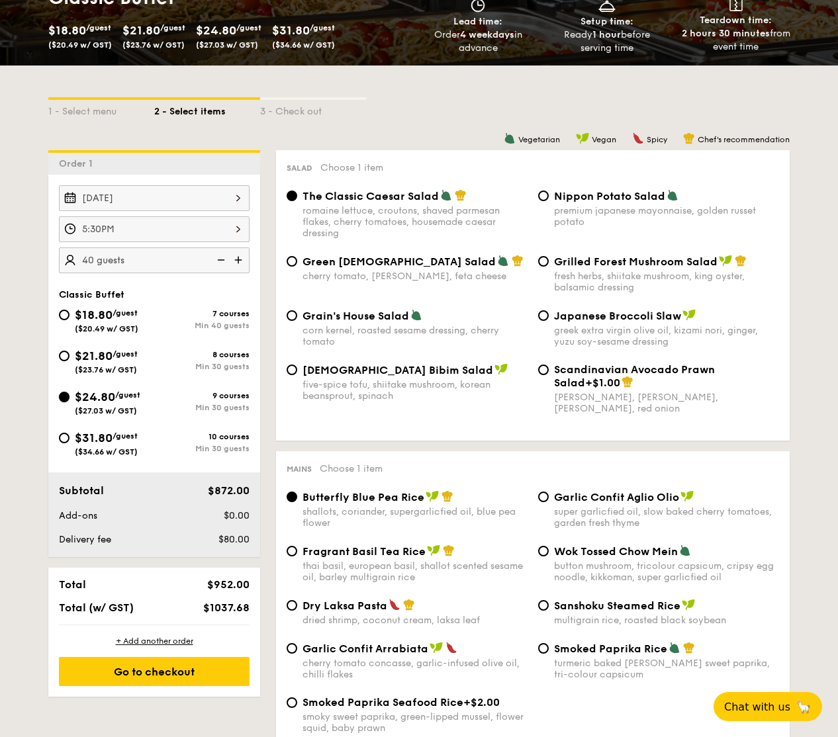
radio input "true"
click at [64, 441] on input "$31.80 /guest ($34.66 w/ GST) 10 courses Min 30 guests" at bounding box center [64, 438] width 11 height 11
radio input "true"
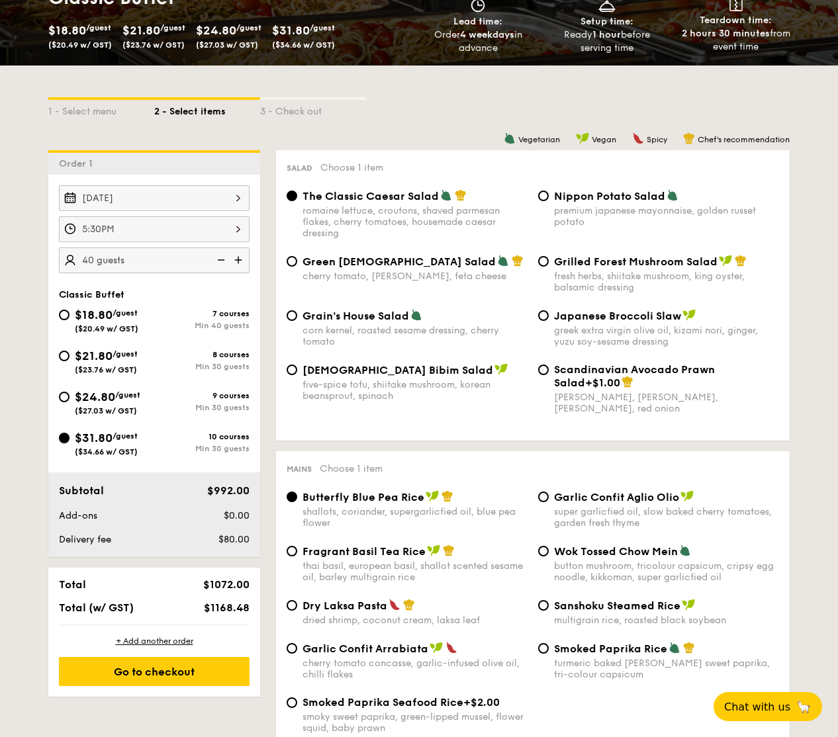
radio input "true"
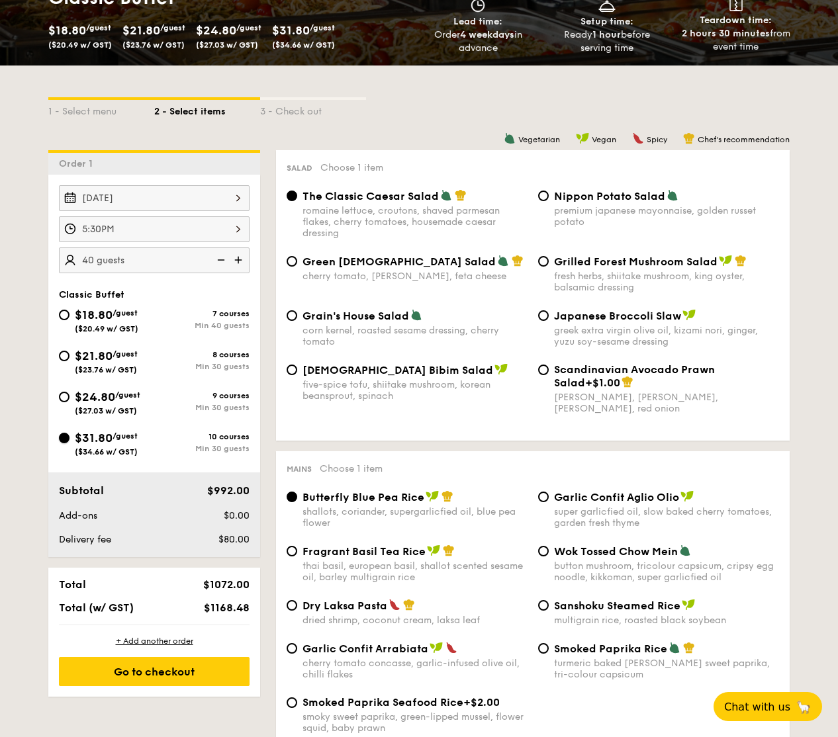
radio input "true"
click at [65, 397] on input "$24.80 /guest ($27.03 w/ GST) 9 courses Min 30 guests" at bounding box center [64, 397] width 11 height 11
radio input "true"
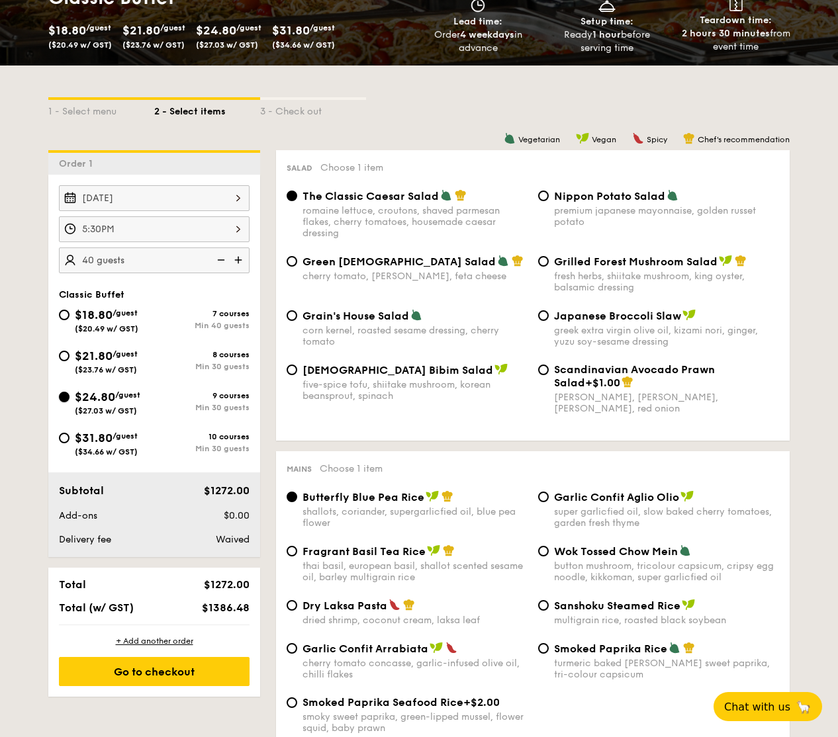
radio input "true"
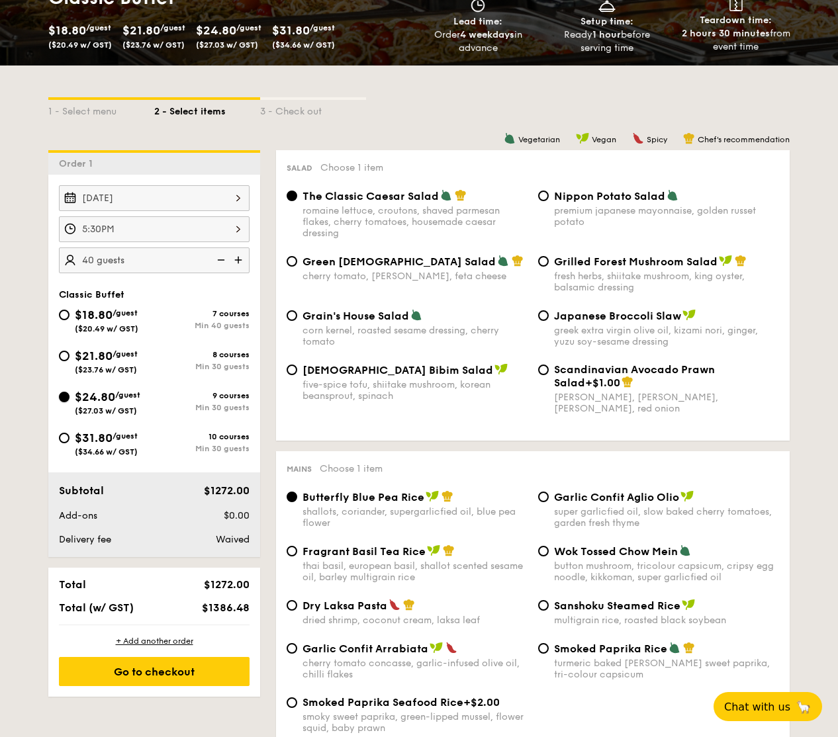
radio input "true"
click at [60, 356] on input "$21.80 /guest ($23.76 w/ GST) 8 courses Min 30 guests" at bounding box center [64, 356] width 11 height 11
radio input "true"
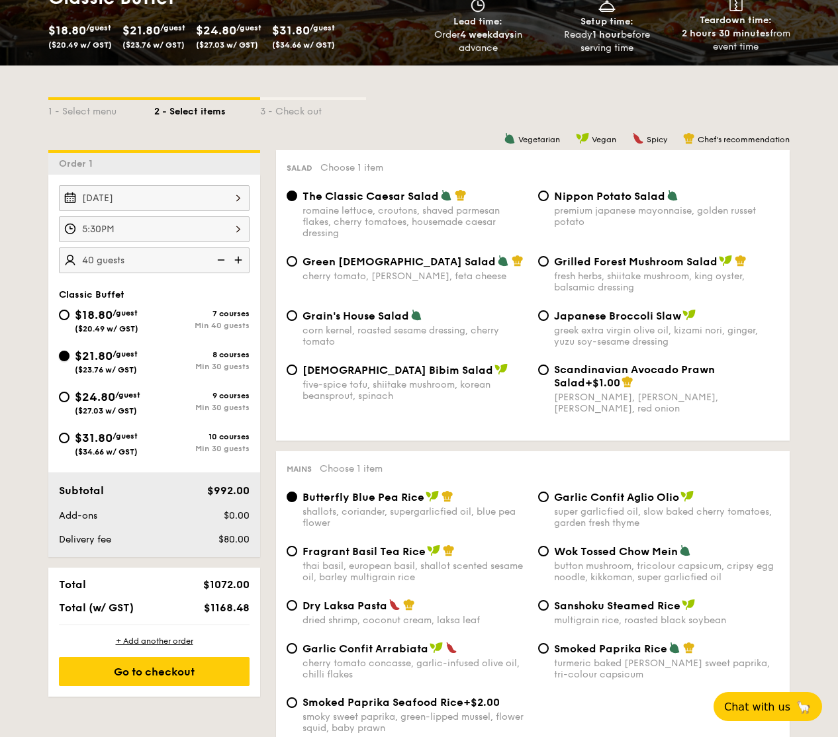
radio input "true"
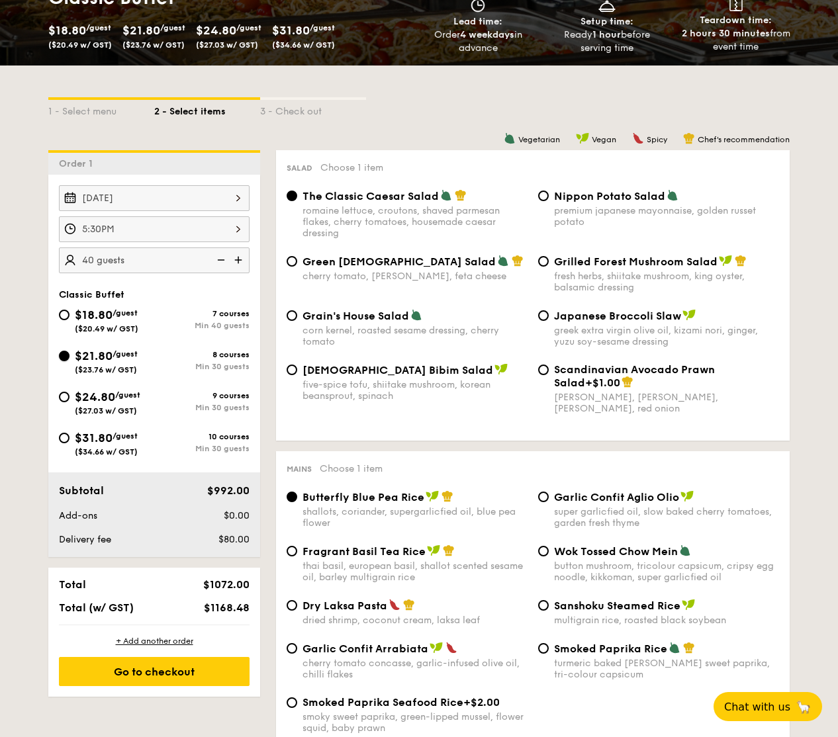
radio input "true"
click at [222, 260] on img at bounding box center [220, 259] width 20 height 25
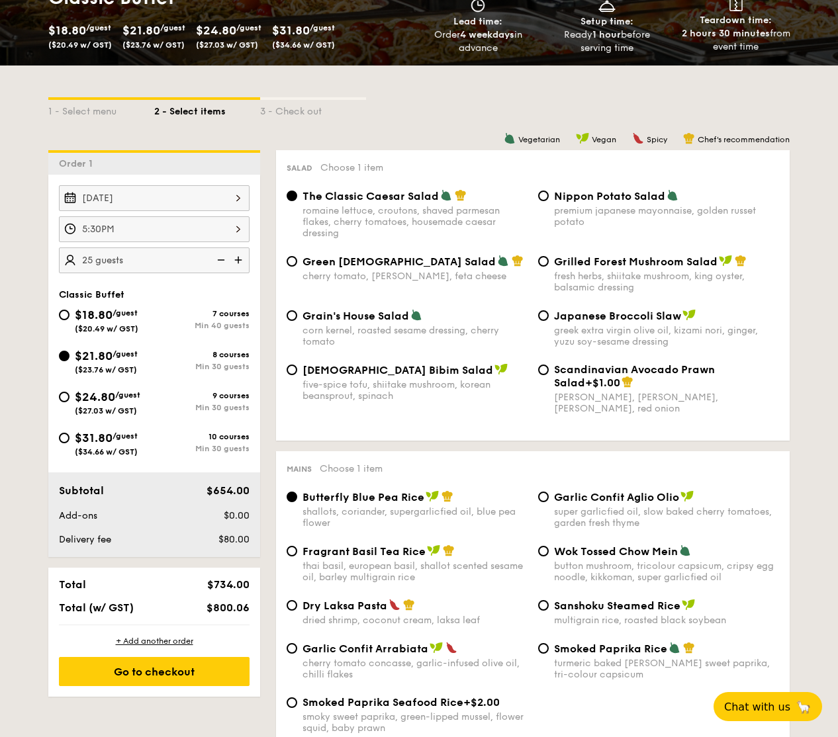
click at [222, 260] on img at bounding box center [220, 259] width 20 height 25
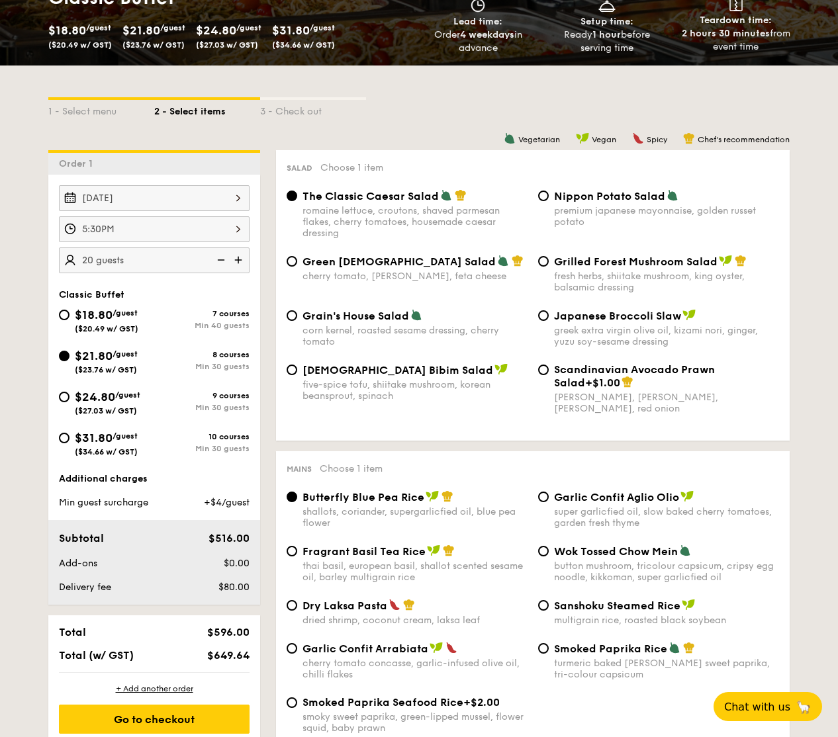
click at [236, 259] on img at bounding box center [240, 259] width 20 height 25
type input "30 guests"
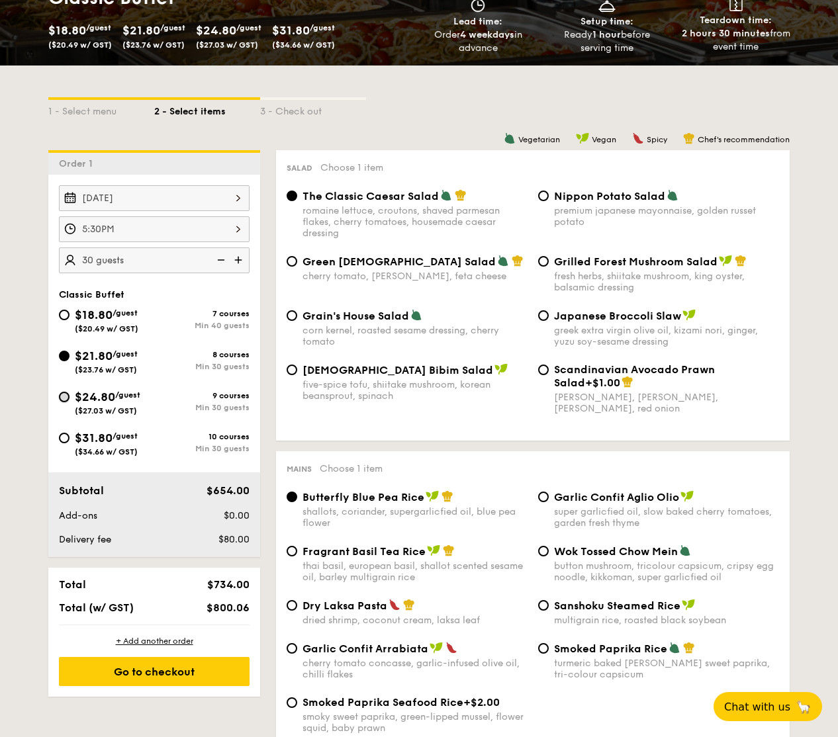
click at [64, 397] on input "$24.80 /guest ($27.03 w/ GST) 9 courses Min 30 guests" at bounding box center [64, 397] width 11 height 11
radio input "true"
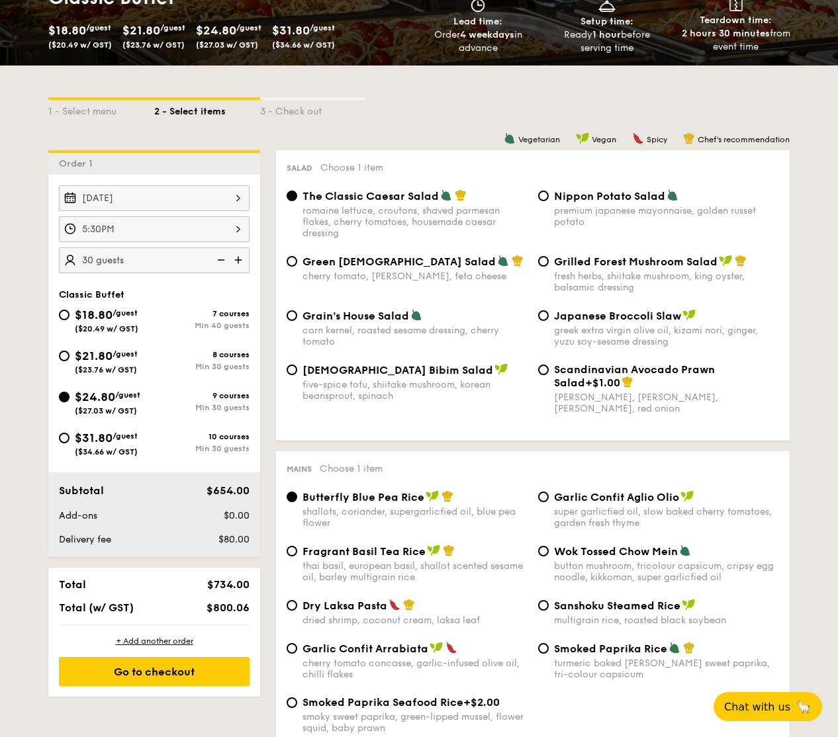
radio input "true"
click at [62, 355] on input "$21.80 /guest ($23.76 w/ GST) 8 courses Min 30 guests" at bounding box center [64, 356] width 11 height 11
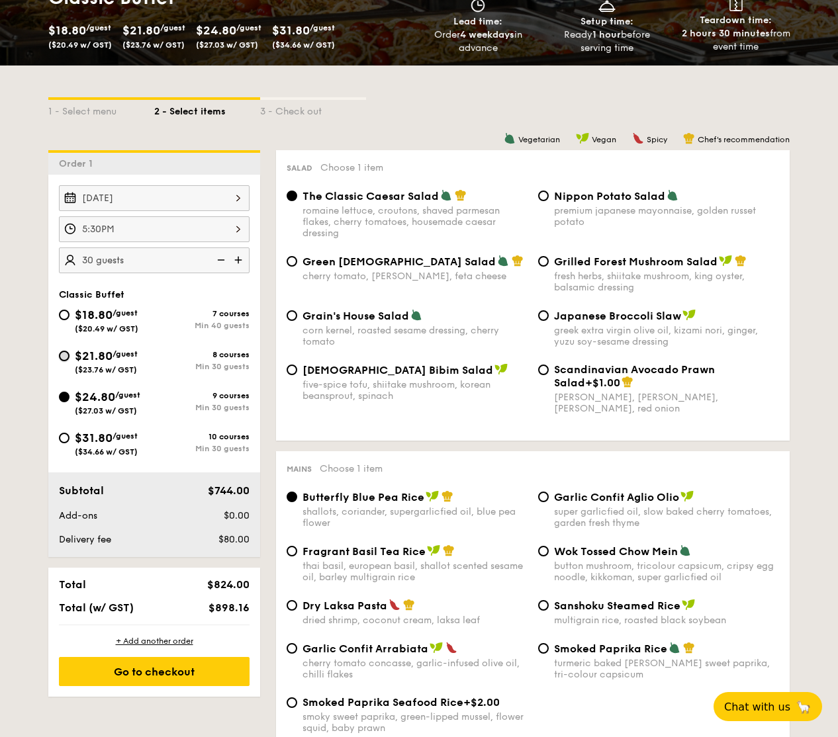
radio input "true"
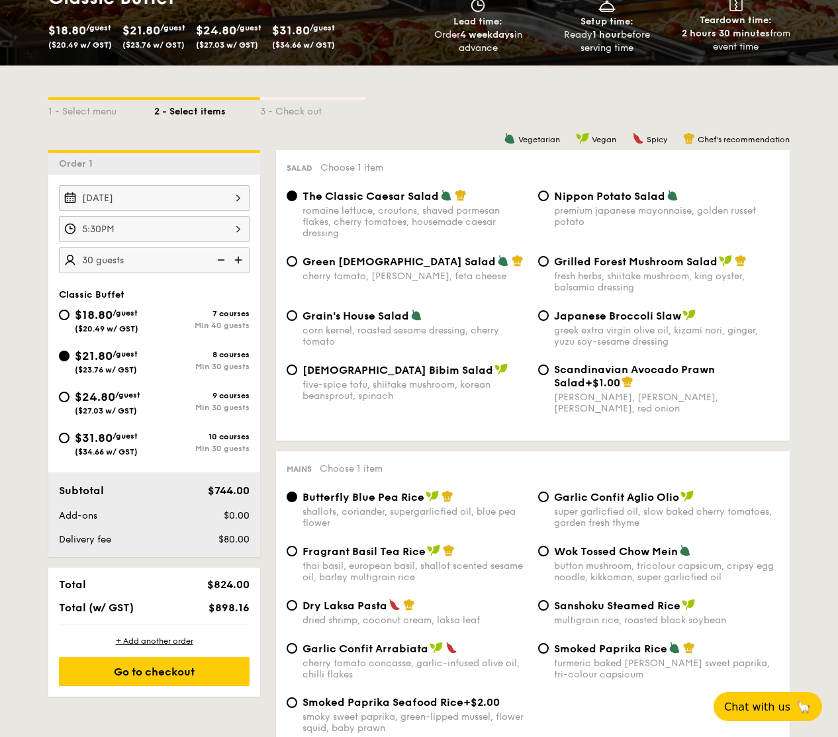
radio input "true"
click at [67, 397] on input "$24.80 /guest ($27.03 w/ GST) 9 courses Min 30 guests" at bounding box center [64, 397] width 11 height 11
radio input "true"
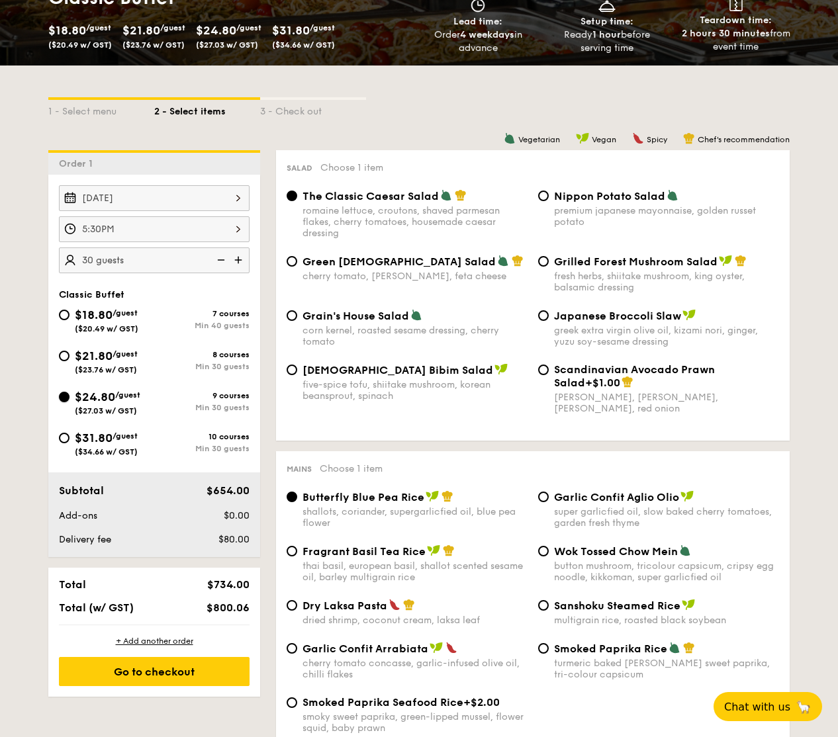
radio input "true"
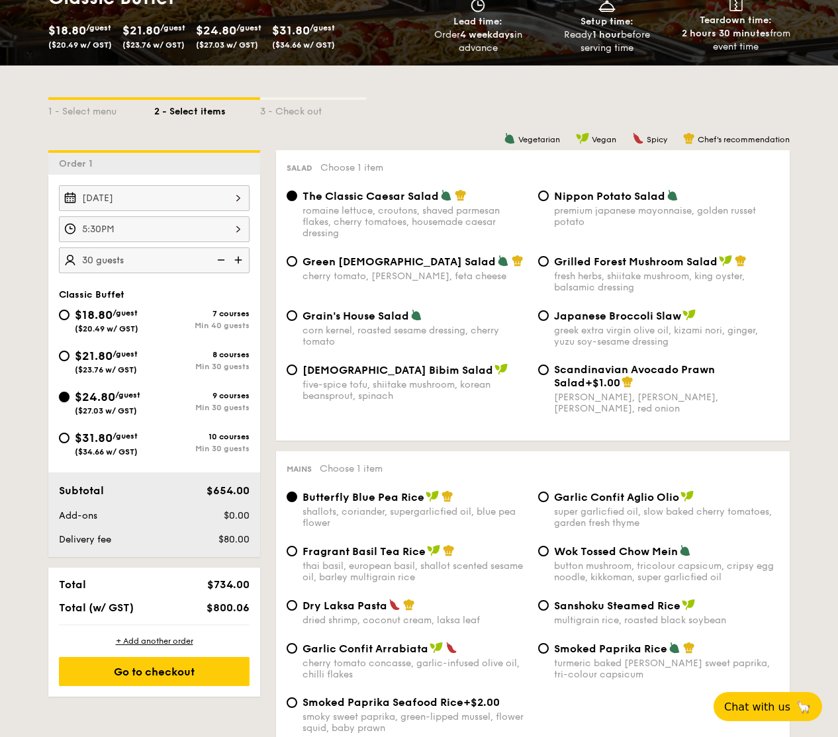
radio input "true"
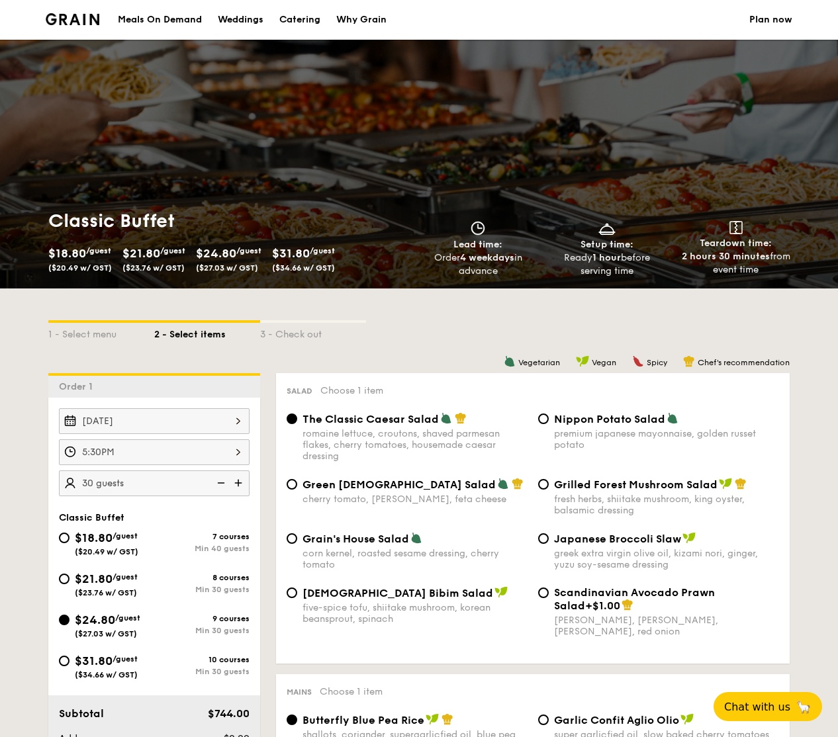
click at [765, 17] on link "Plan now" at bounding box center [770, 20] width 43 height 40
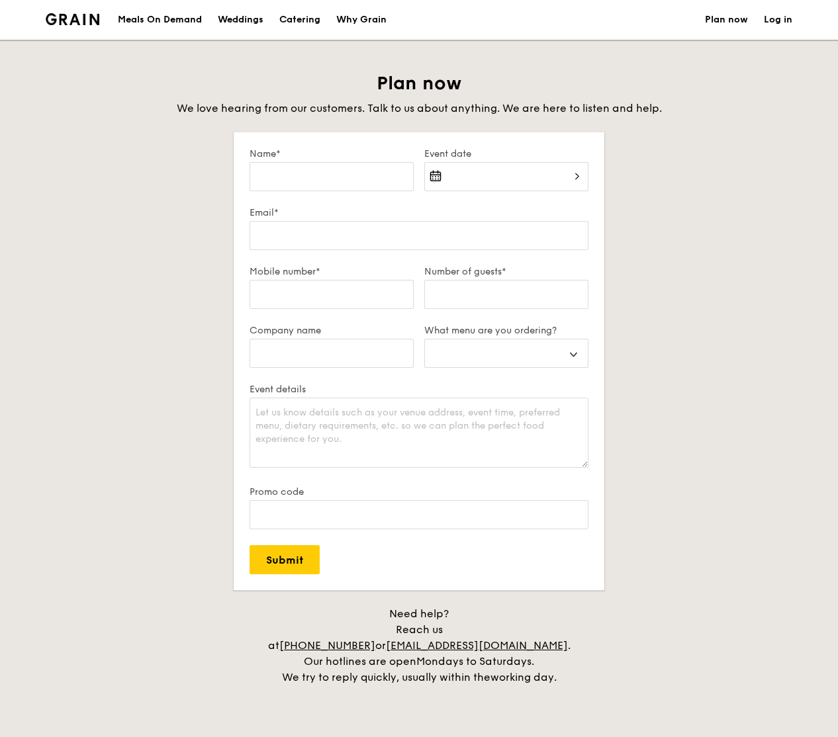
select select
click at [306, 173] on input "Name*" at bounding box center [331, 176] width 164 height 29
type input "LI PENG"
select select
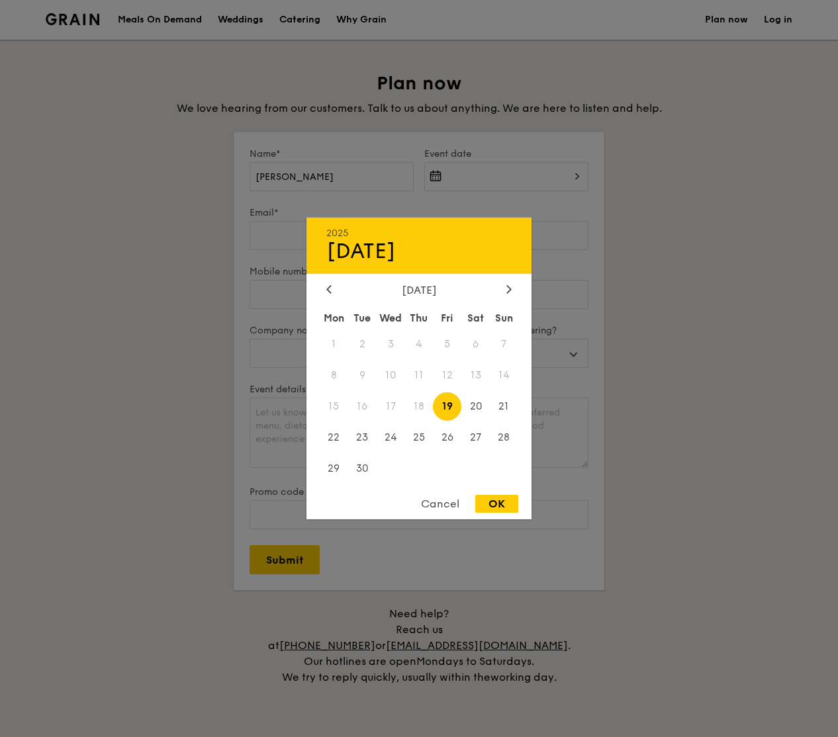
click at [495, 178] on div "2025 Sep 19 September 2025 Mon Tue Wed Thu Fri Sat Sun 1 2 3 4 5 6 7 8 9 10 11 …" at bounding box center [506, 184] width 164 height 45
click at [472, 435] on span "27" at bounding box center [475, 437] width 28 height 28
click at [496, 506] on div "OK" at bounding box center [496, 504] width 43 height 18
type input "Sep 27, 2025"
select select
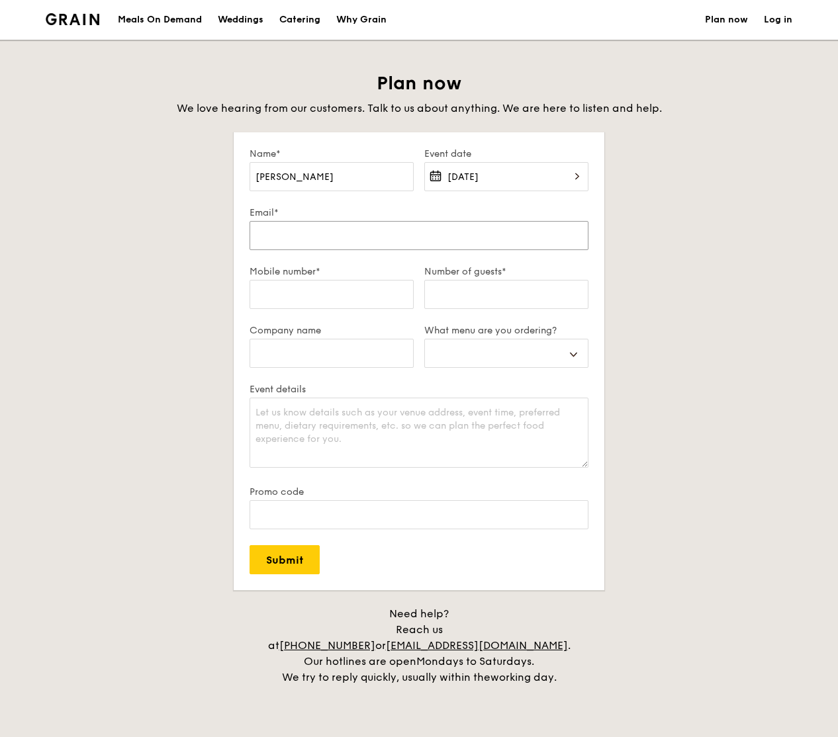
click at [280, 237] on input "Email*" at bounding box center [418, 235] width 339 height 29
type input "LIANLP888@gmail.com"
select select
click at [298, 296] on input "Mobile number*" at bounding box center [331, 294] width 164 height 29
type input "8"
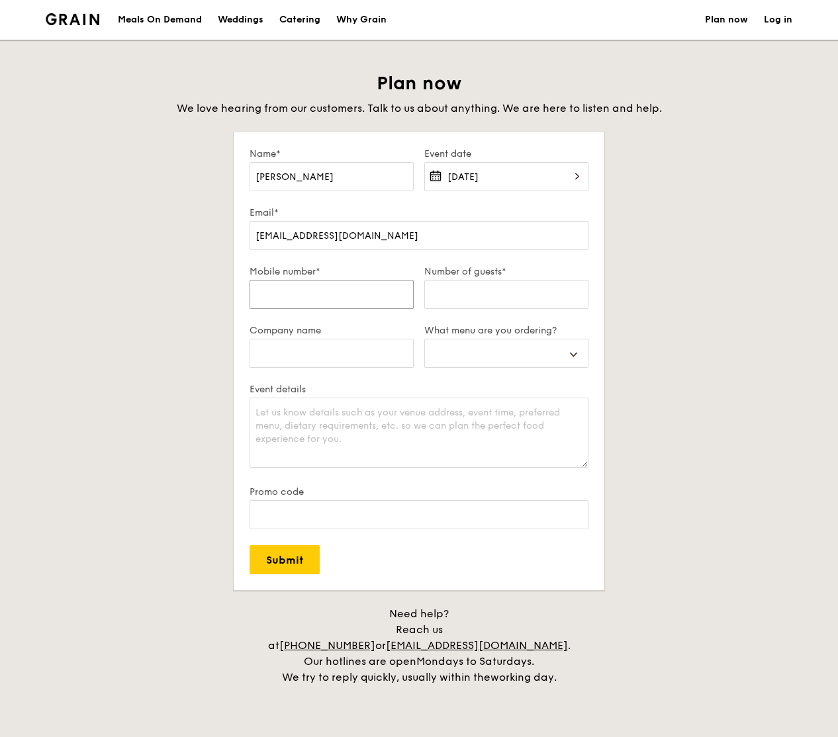
select select
type input "83"
select select
type input "831"
select select
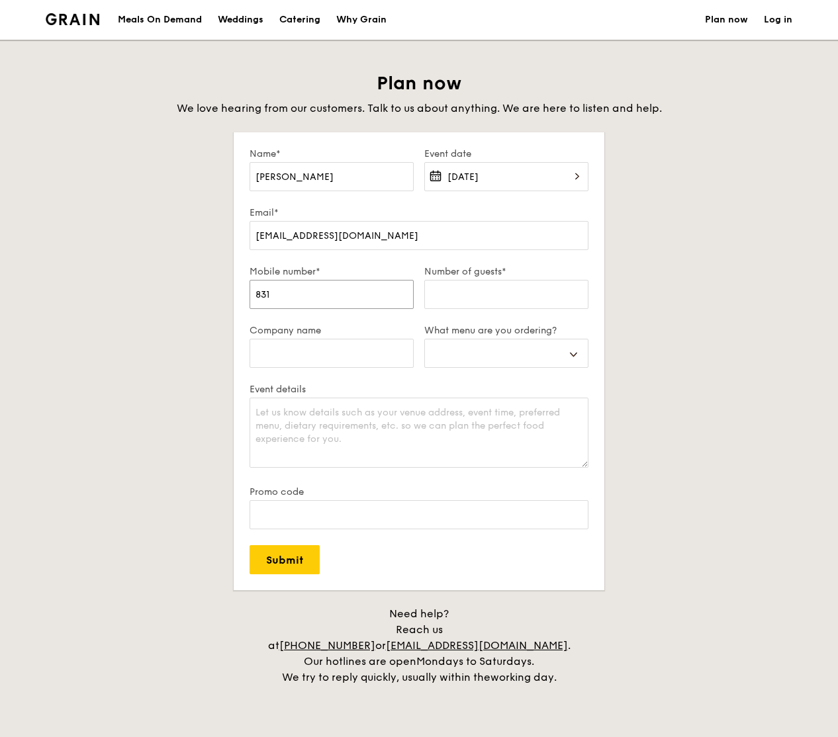
type input "8318"
select select
type input "83188"
select select
type input "831885"
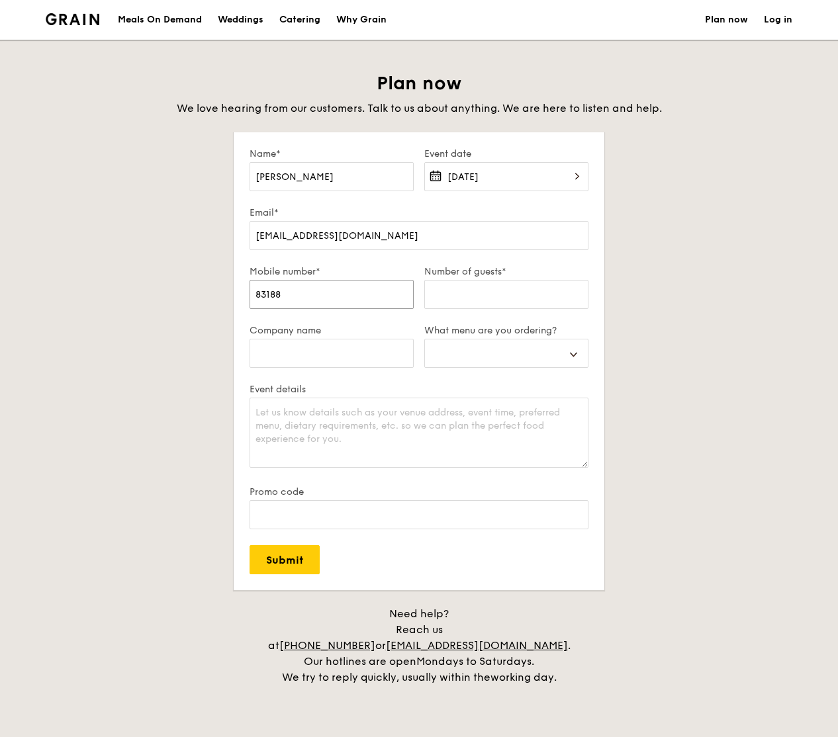
select select
type input "8318853"
select select
type input "83188531"
select select
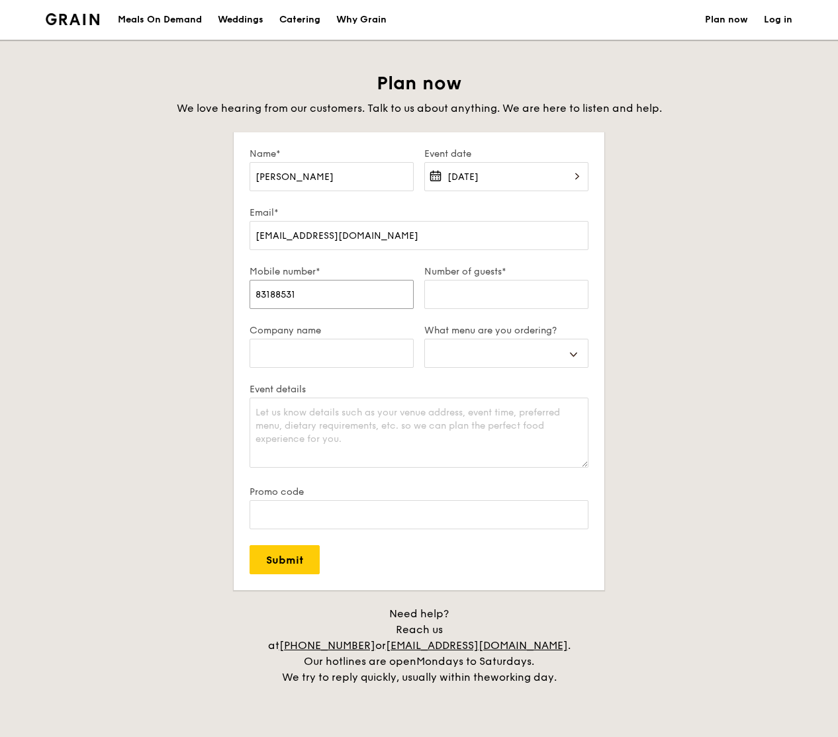
type input "83188531"
click at [464, 304] on input "Number of guests*" at bounding box center [506, 294] width 164 height 29
type input "2"
select select
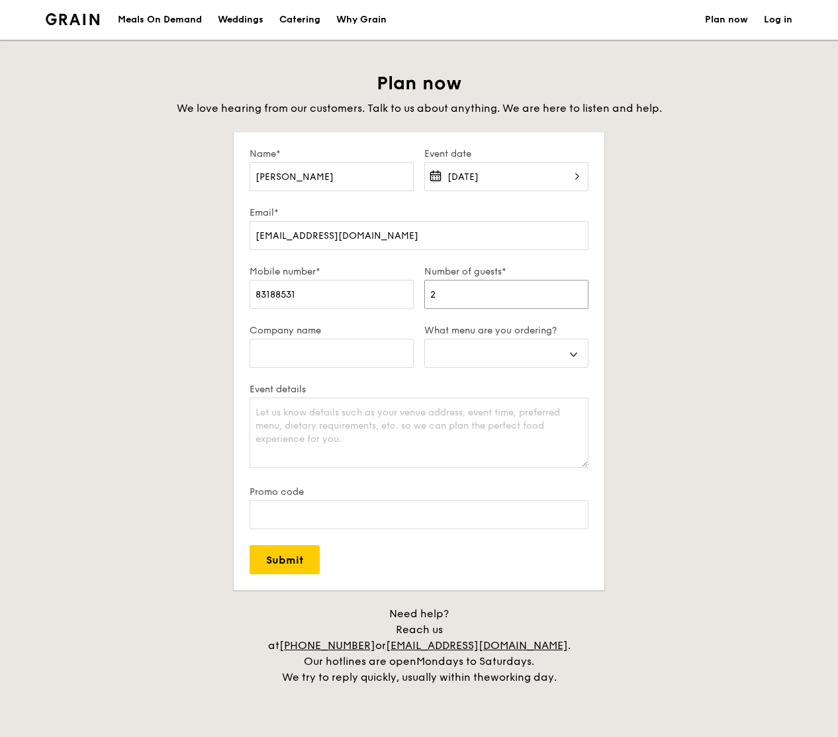
type input "25"
select select
type input "25-"
select select
type input "25-3"
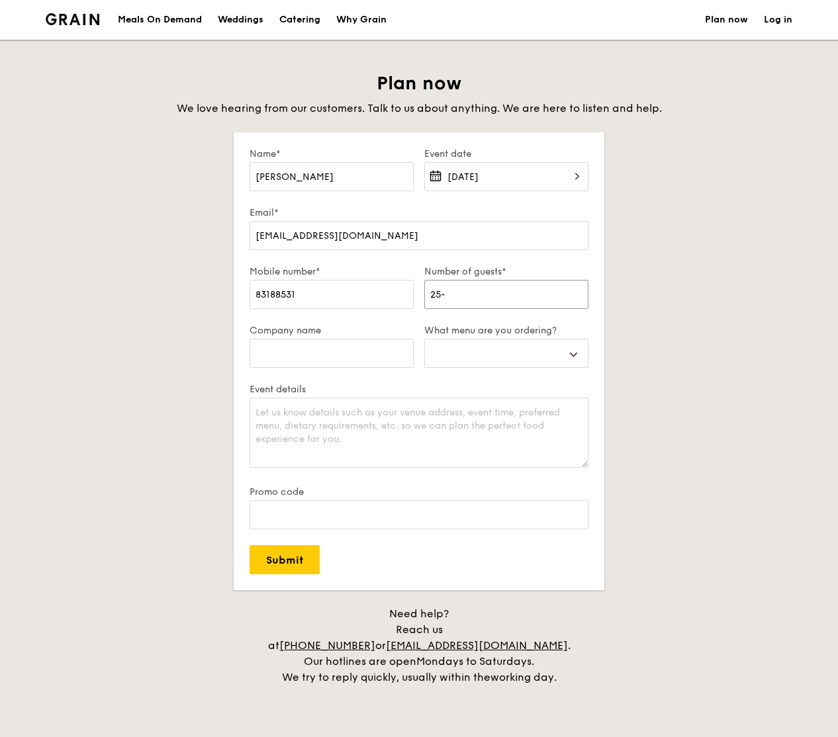
select select
type input "25-30"
select select
type input "25-30"
click at [366, 356] on input "Company name" at bounding box center [331, 353] width 164 height 29
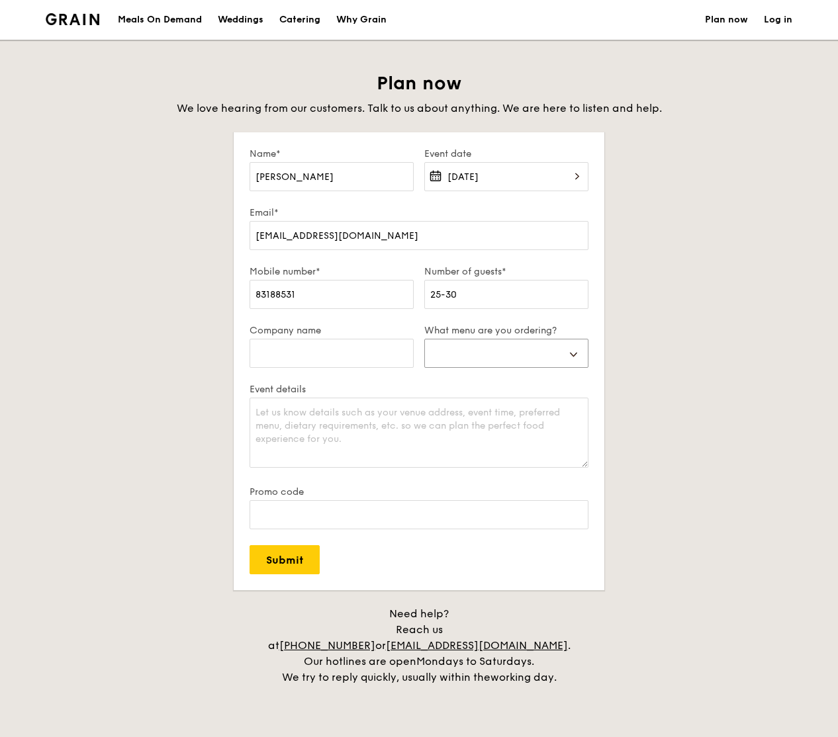
click at [469, 354] on select "Buffet Mini Buffet High Tea Canapés Meal Boxes Wedding" at bounding box center [506, 353] width 164 height 29
select select "buffet"
click at [424, 339] on select "Buffet Mini Buffet High Tea Canapés Meal Boxes Wedding" at bounding box center [506, 353] width 164 height 29
click at [342, 418] on textarea "Event details" at bounding box center [418, 433] width 339 height 70
type textarea "house warming"
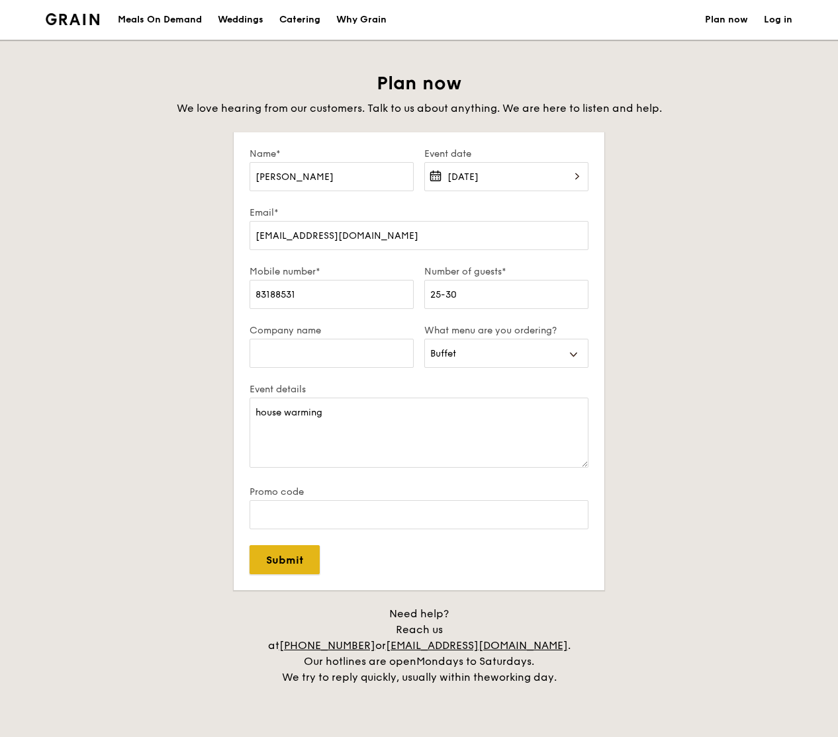
click at [288, 567] on input "Submit" at bounding box center [284, 559] width 70 height 29
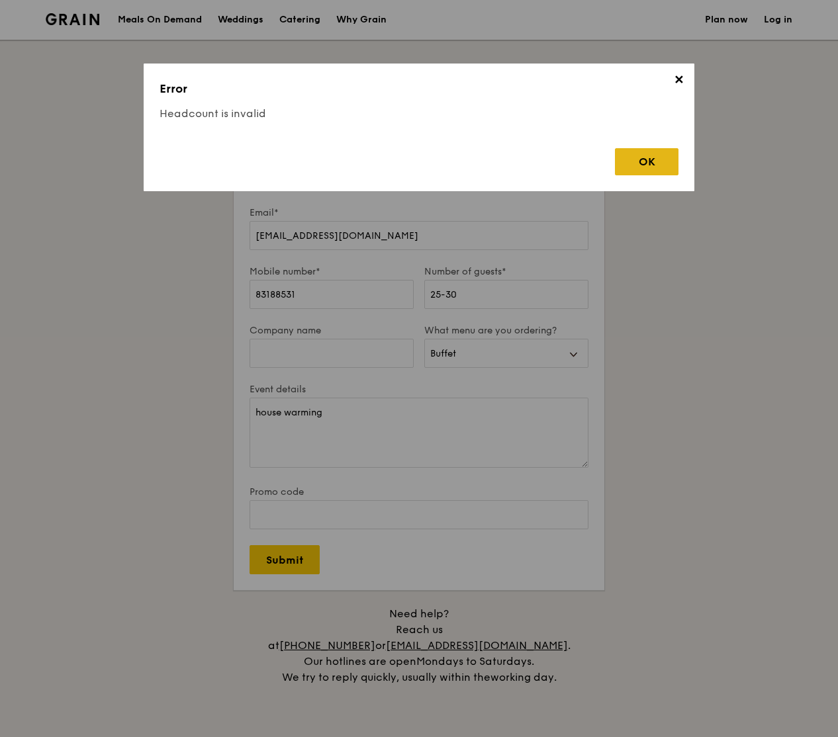
click at [646, 157] on div "OK" at bounding box center [647, 161] width 64 height 27
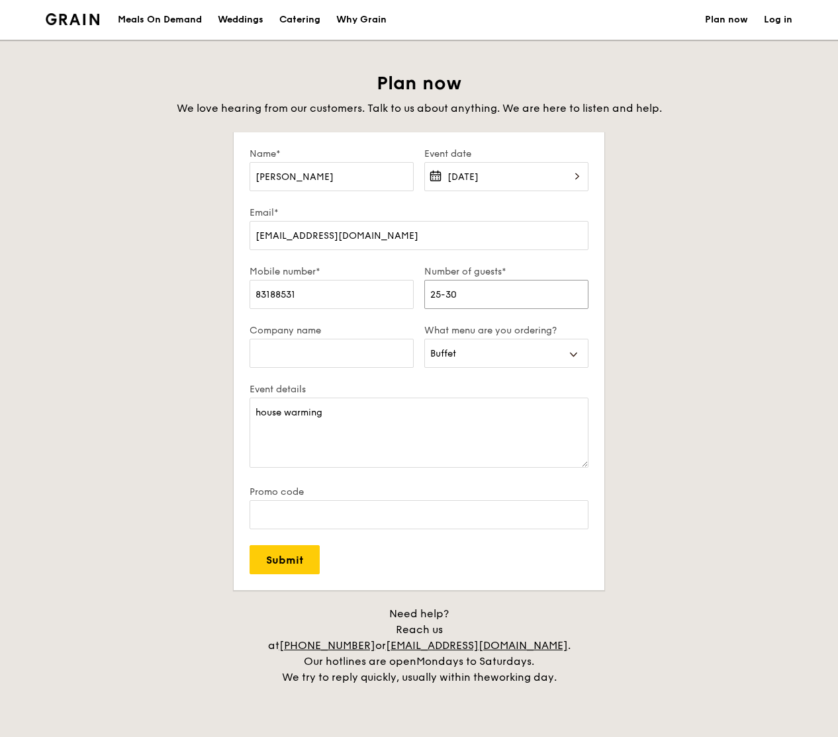
click at [474, 295] on input "25-30" at bounding box center [506, 294] width 164 height 29
type input "25"
click at [395, 554] on form "Name* LI PENG Event date Sep 27, 2025 Email* LIANLP888@gmail.com Mobile number*…" at bounding box center [419, 361] width 371 height 458
click at [292, 564] on input "Submit" at bounding box center [284, 559] width 70 height 29
select select
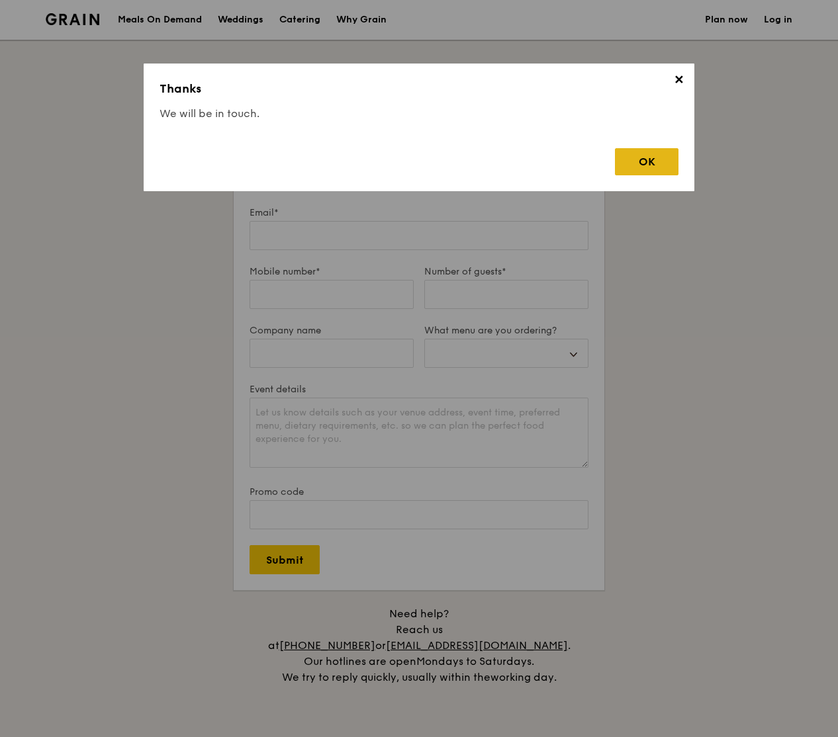
click at [658, 162] on div "OK" at bounding box center [647, 161] width 64 height 27
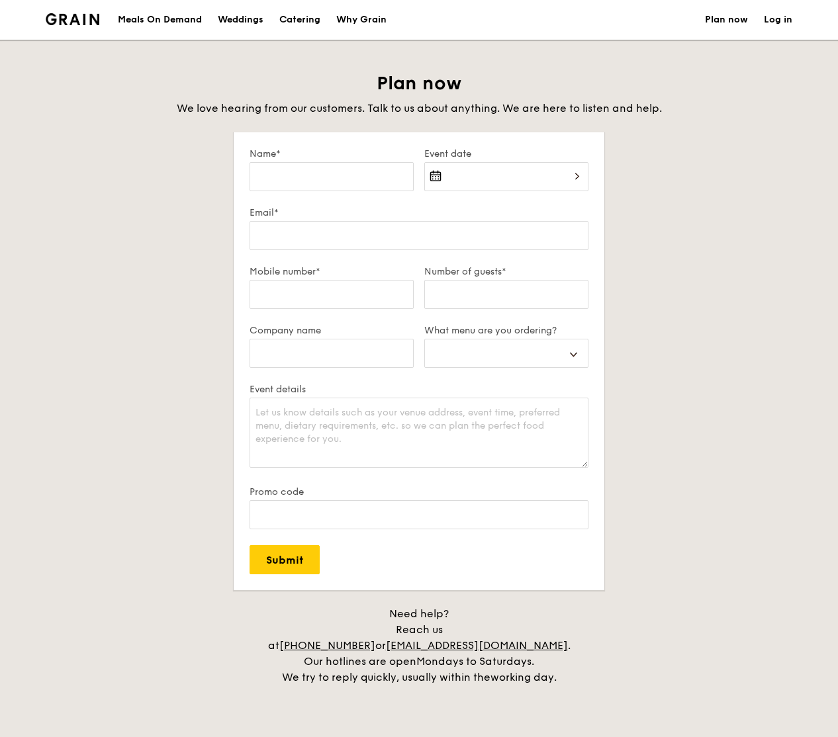
click at [294, 19] on div "Catering" at bounding box center [299, 20] width 41 height 40
select select
